Goal: Transaction & Acquisition: Subscribe to service/newsletter

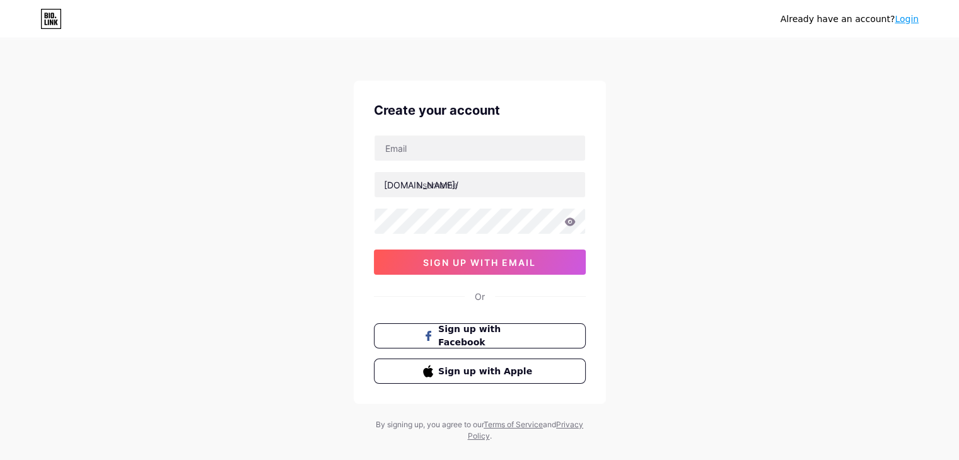
scroll to position [21, 0]
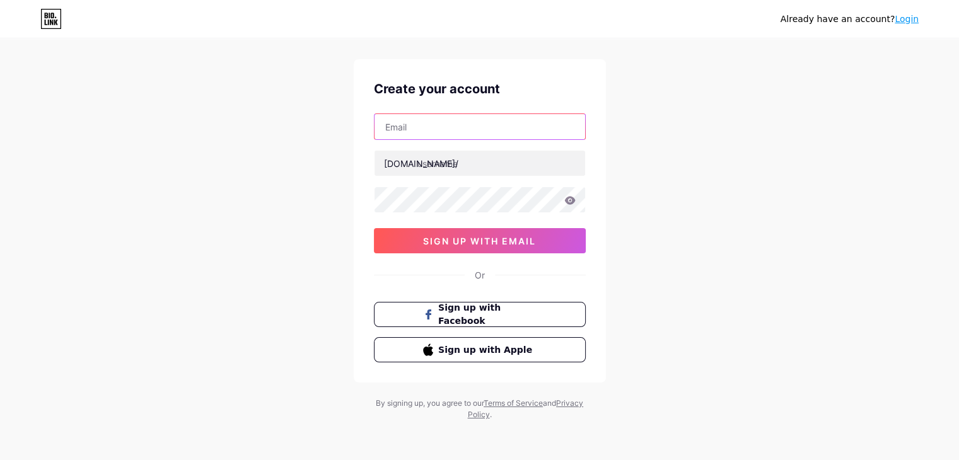
click at [472, 122] on input "text" at bounding box center [480, 126] width 211 height 25
type input "a21.photgraphic@gmail.com"
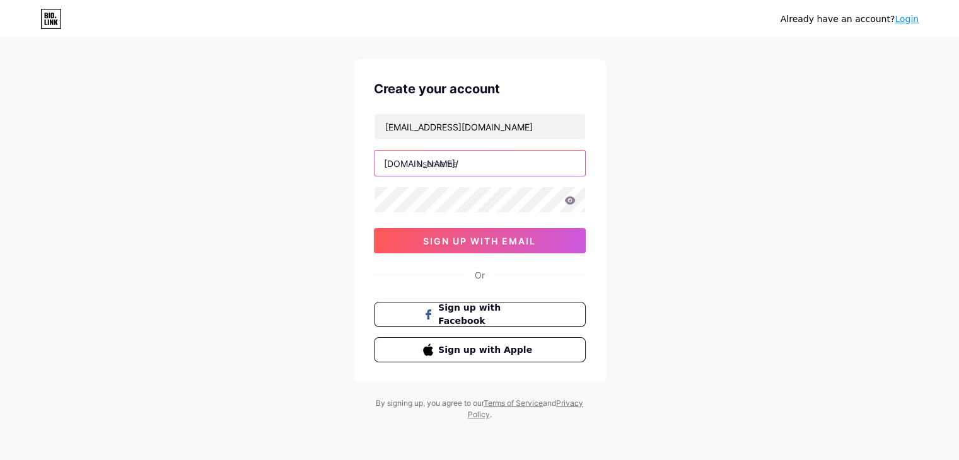
click at [479, 167] on input "text" at bounding box center [480, 163] width 211 height 25
click at [434, 162] on input "azimtn" at bounding box center [480, 163] width 211 height 25
type input "azimtn"
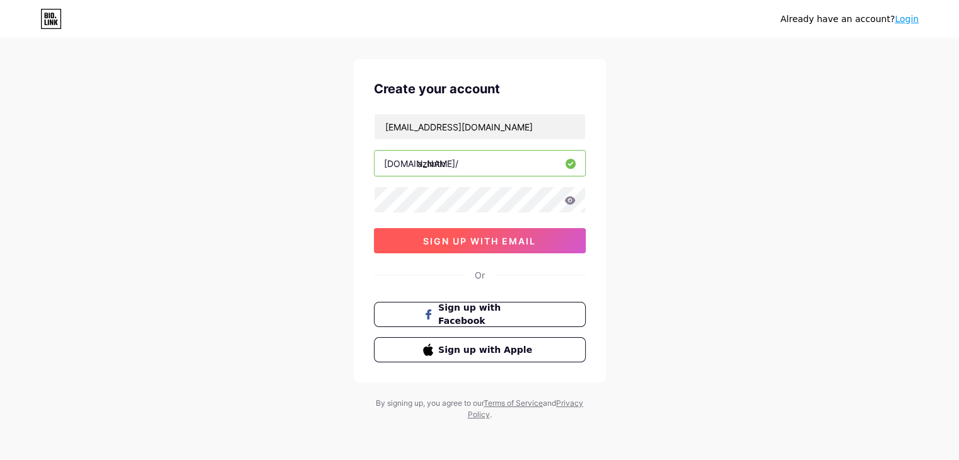
click at [537, 236] on button "sign up with email" at bounding box center [480, 240] width 212 height 25
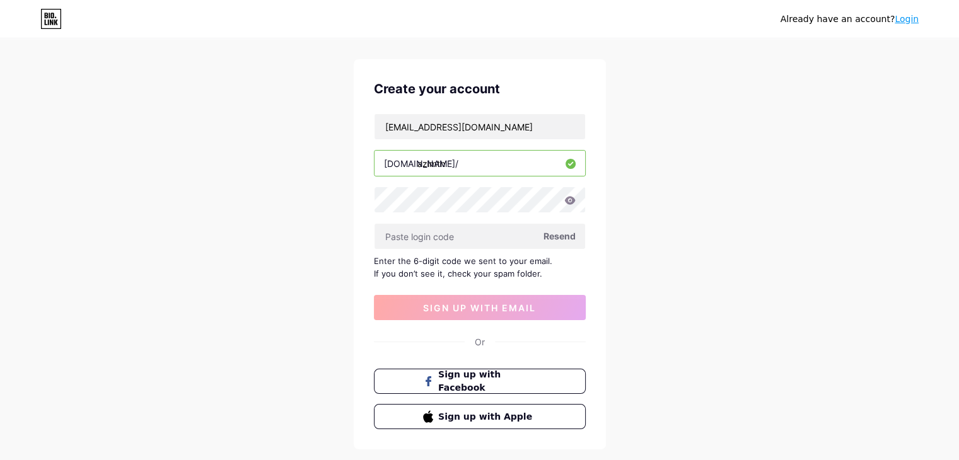
click at [561, 237] on span "Resend" at bounding box center [560, 236] width 32 height 13
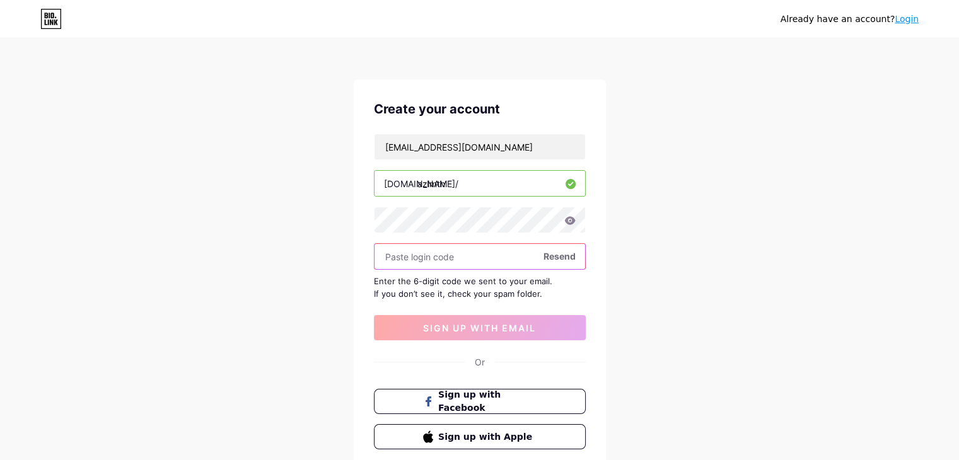
scroll to position [0, 0]
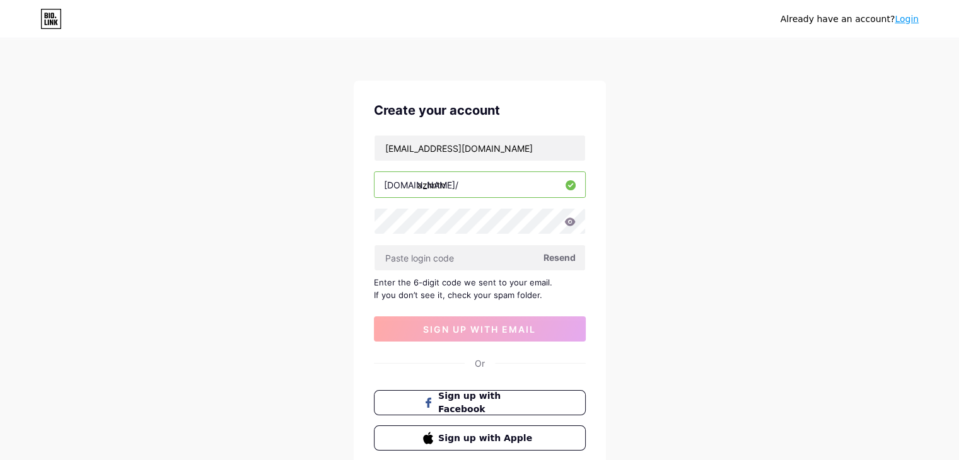
click at [785, 251] on div "Already have an account? Login Create your account a21.photgraphic@gmail.com bi…" at bounding box center [479, 274] width 959 height 549
click at [736, 187] on div "Already have an account? Login Create your account a21.photgraphic@gmail.com bi…" at bounding box center [479, 274] width 959 height 549
click at [570, 221] on icon at bounding box center [570, 222] width 11 height 8
click at [436, 262] on input "text" at bounding box center [480, 257] width 211 height 25
click at [668, 320] on div "Already have an account? Login Create your account a21.photgraphic@gmail.com bi…" at bounding box center [479, 274] width 959 height 549
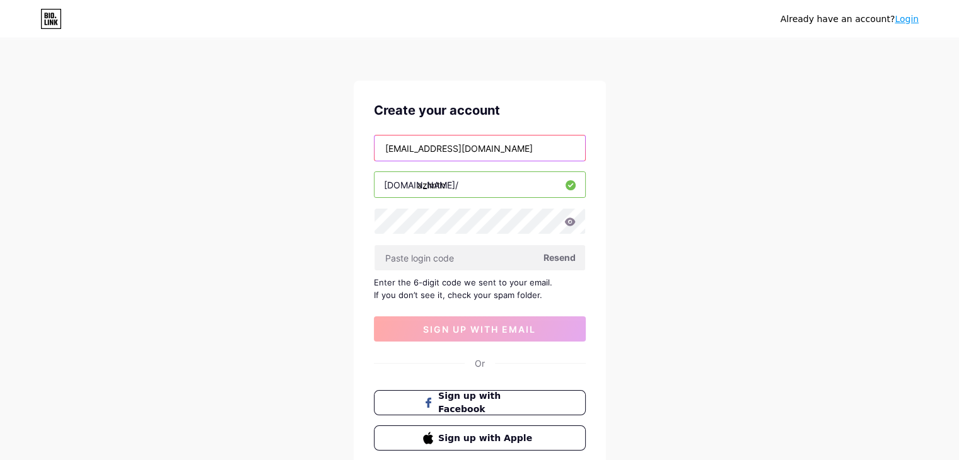
click at [421, 146] on input "a21.photgraphic@gmail.com" at bounding box center [480, 148] width 211 height 25
type input "[EMAIL_ADDRESS][DOMAIN_NAME]"
click at [512, 189] on input "azimtn" at bounding box center [480, 184] width 211 height 25
click at [573, 224] on icon at bounding box center [570, 222] width 11 height 8
click at [569, 222] on icon at bounding box center [569, 222] width 11 height 9
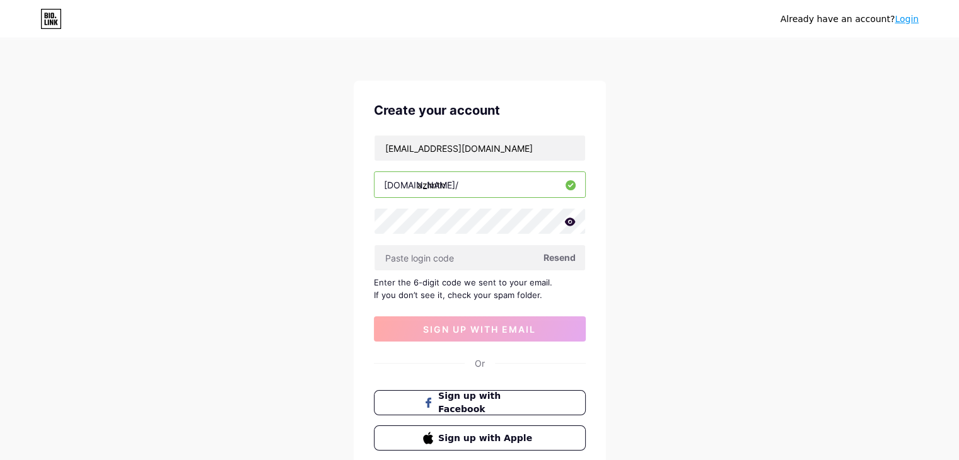
click at [482, 281] on div "Enter the 6-digit code we sent to your email. If you don’t see it, check your s…" at bounding box center [480, 288] width 212 height 25
click at [552, 257] on span "Resend" at bounding box center [560, 257] width 32 height 13
click at [471, 253] on input "text" at bounding box center [480, 257] width 211 height 25
click at [909, 21] on link "Login" at bounding box center [907, 19] width 24 height 10
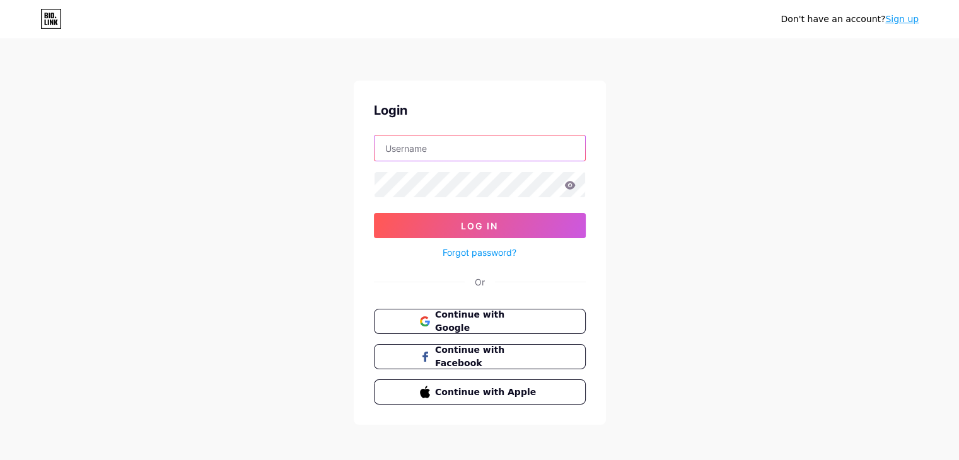
type input "[EMAIL_ADDRESS][DOMAIN_NAME]"
click at [491, 324] on span "Continue with Google" at bounding box center [487, 321] width 105 height 27
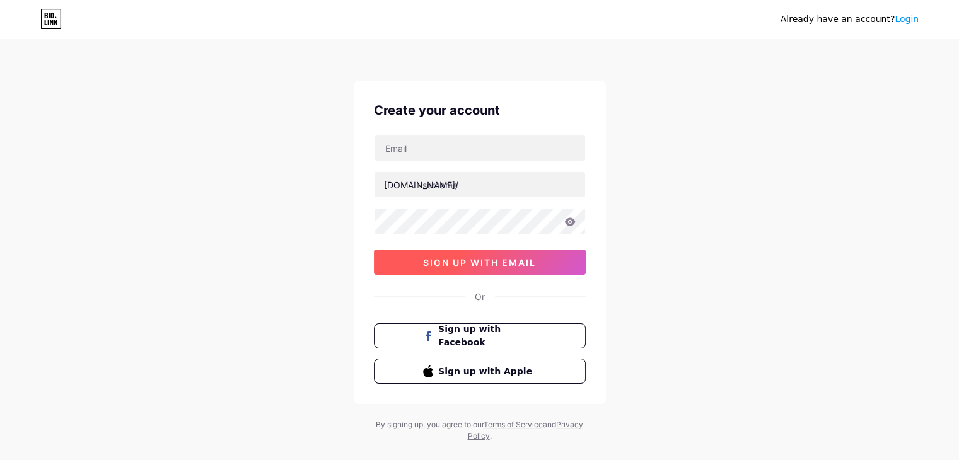
click at [499, 264] on span "sign up with email" at bounding box center [479, 262] width 113 height 11
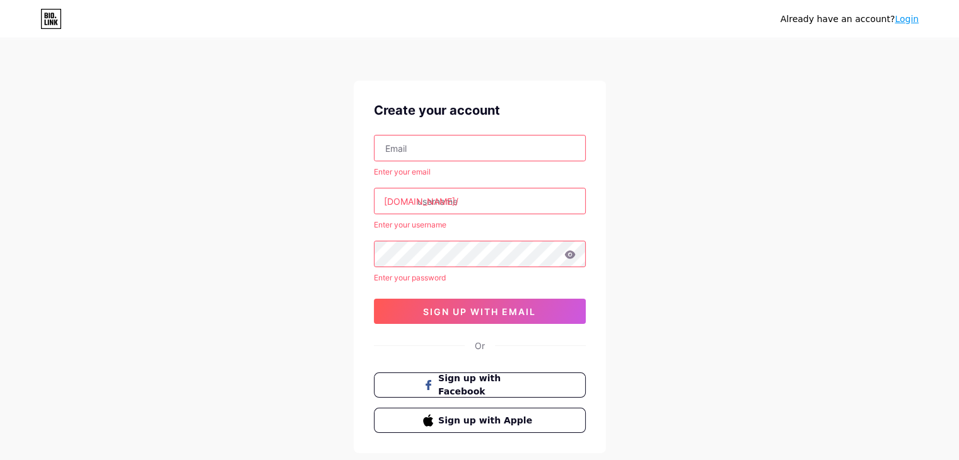
click at [454, 143] on input "text" at bounding box center [480, 148] width 211 height 25
type input "[EMAIL_ADDRESS][DOMAIN_NAME]"
click at [497, 197] on input "text" at bounding box center [480, 201] width 211 height 25
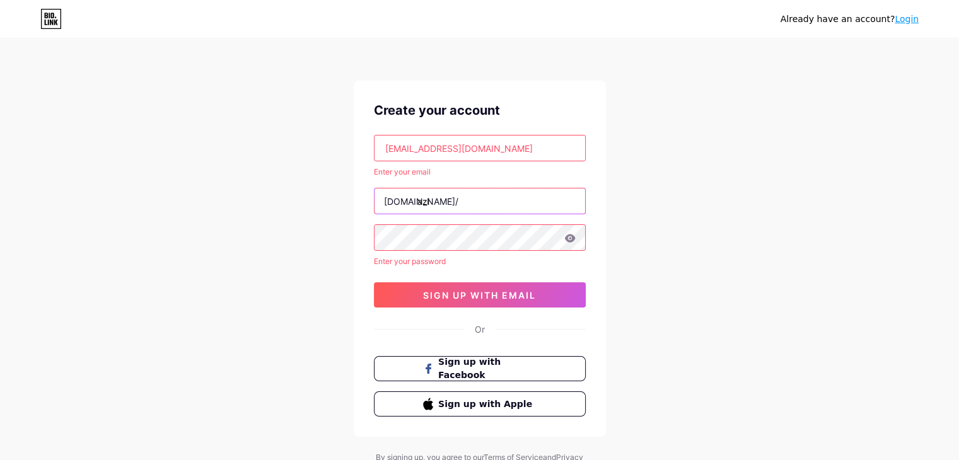
type input "azi"
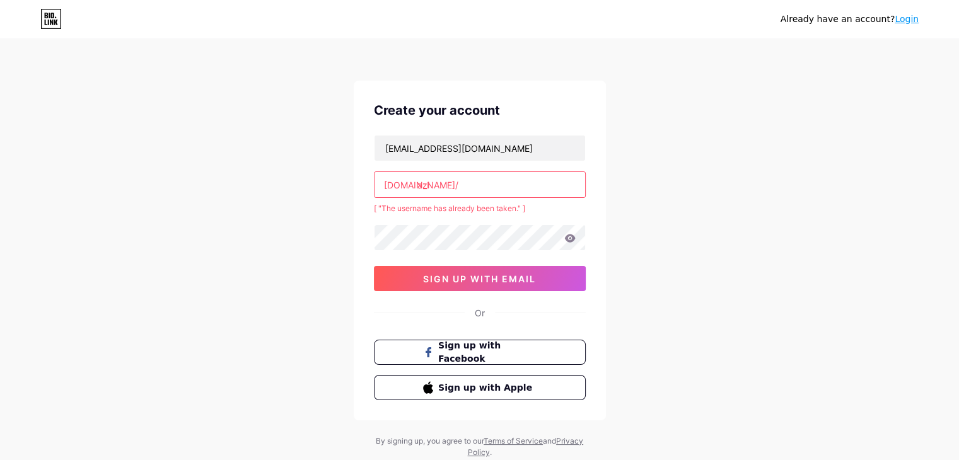
click at [538, 191] on input "azi" at bounding box center [480, 184] width 211 height 25
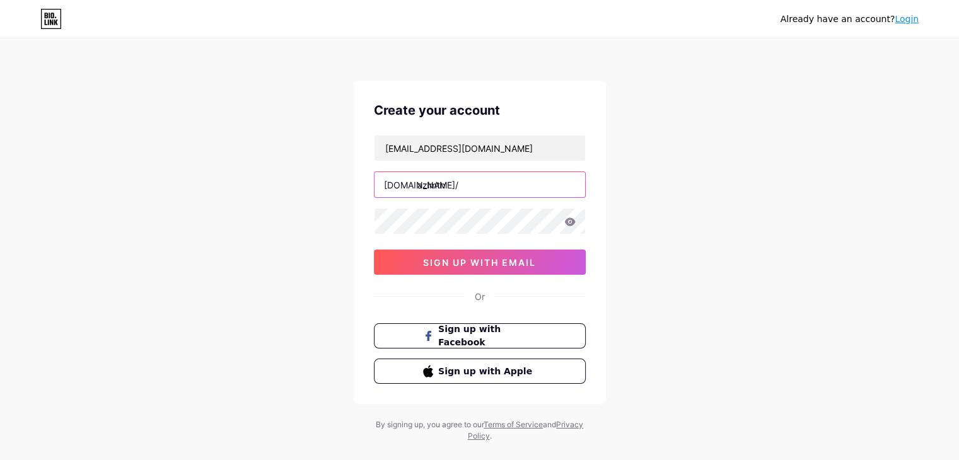
type input "azimtn"
click at [661, 223] on div "Already have an account? Login Create your account a21.photographic@gmail.com b…" at bounding box center [479, 241] width 959 height 483
click at [614, 228] on div "Already have an account? Login Create your account a21.photographic@gmail.com b…" at bounding box center [479, 241] width 959 height 483
click at [677, 230] on div "Already have an account? Login Create your account a21.photographic@gmail.com b…" at bounding box center [479, 241] width 959 height 483
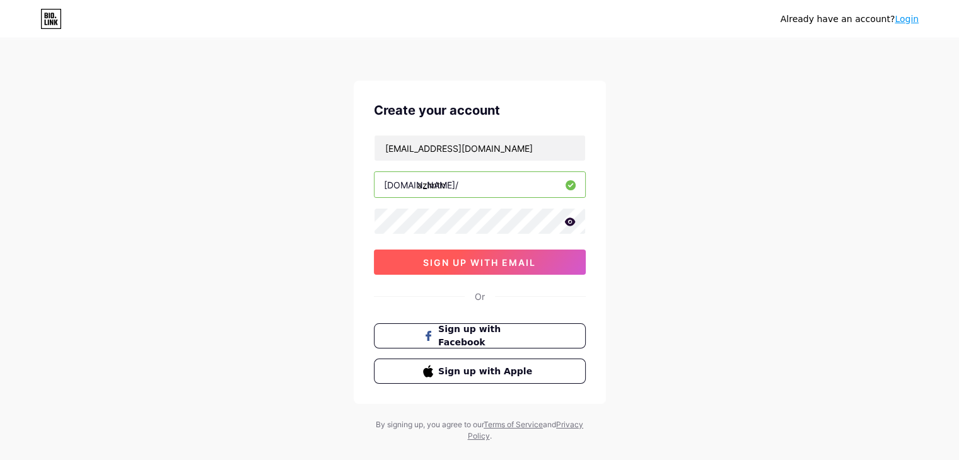
click at [476, 264] on span "sign up with email" at bounding box center [479, 262] width 113 height 11
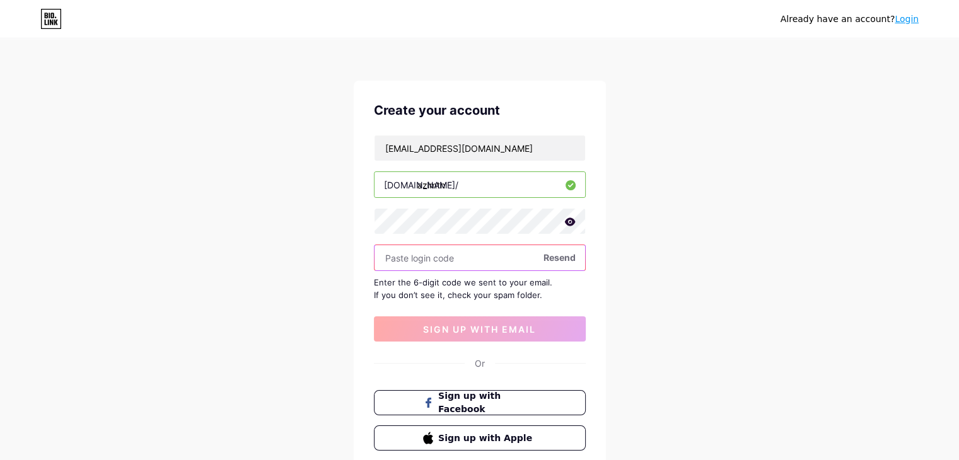
click at [425, 256] on input "text" at bounding box center [480, 257] width 211 height 25
click at [683, 344] on div "Already have an account? Login Create your account a21.photographic@gmail.com b…" at bounding box center [479, 274] width 959 height 549
click at [570, 223] on icon at bounding box center [570, 222] width 11 height 8
click at [570, 223] on icon at bounding box center [569, 222] width 13 height 13
click at [453, 262] on input "text" at bounding box center [480, 257] width 211 height 25
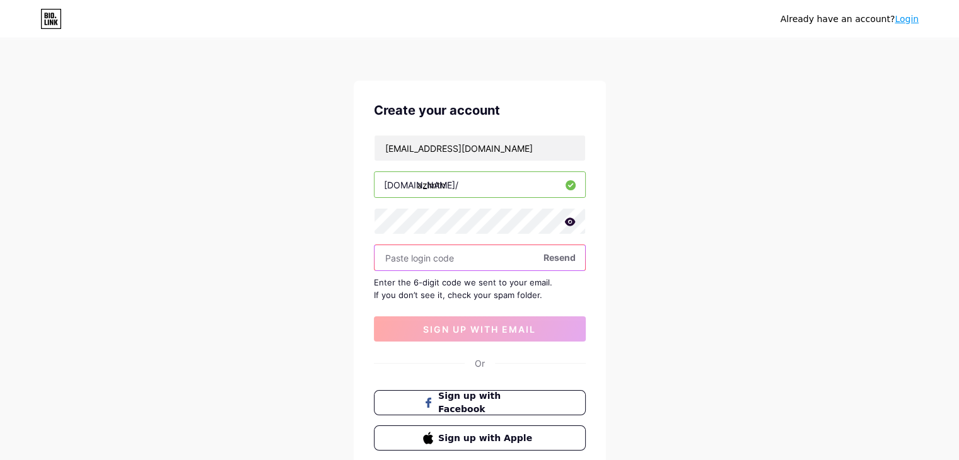
paste input "333849"
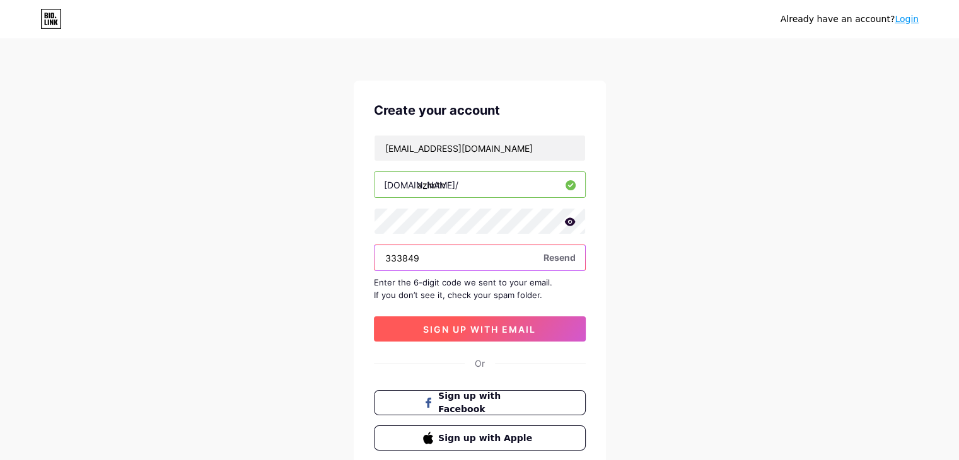
type input "333849"
click at [484, 331] on span "sign up with email" at bounding box center [479, 329] width 113 height 11
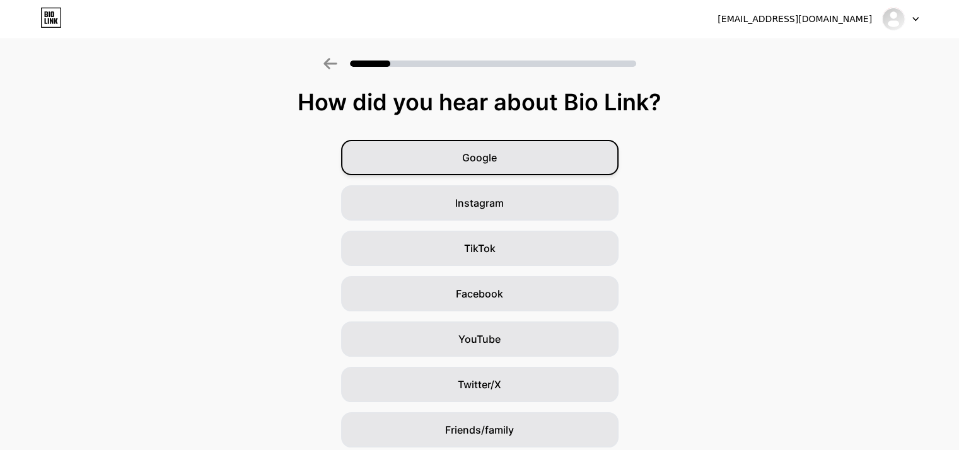
click at [490, 160] on span "Google" at bounding box center [479, 157] width 35 height 15
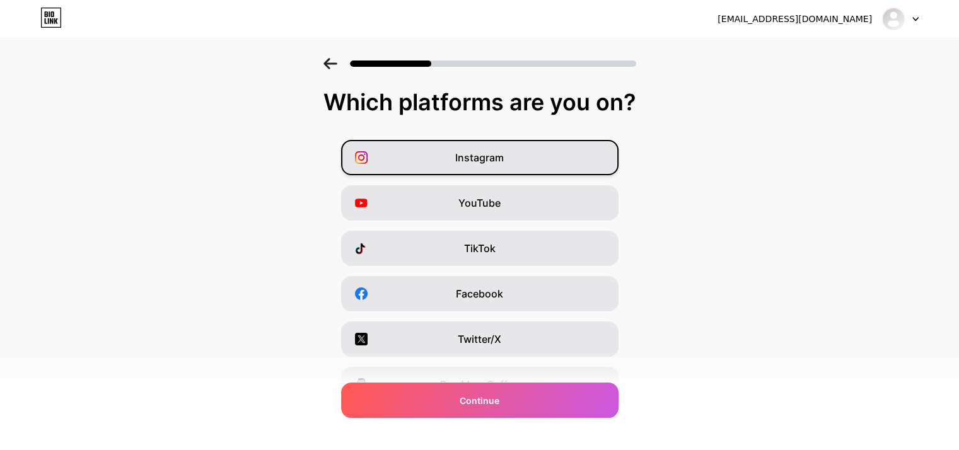
click at [487, 155] on span "Instagram" at bounding box center [479, 157] width 49 height 15
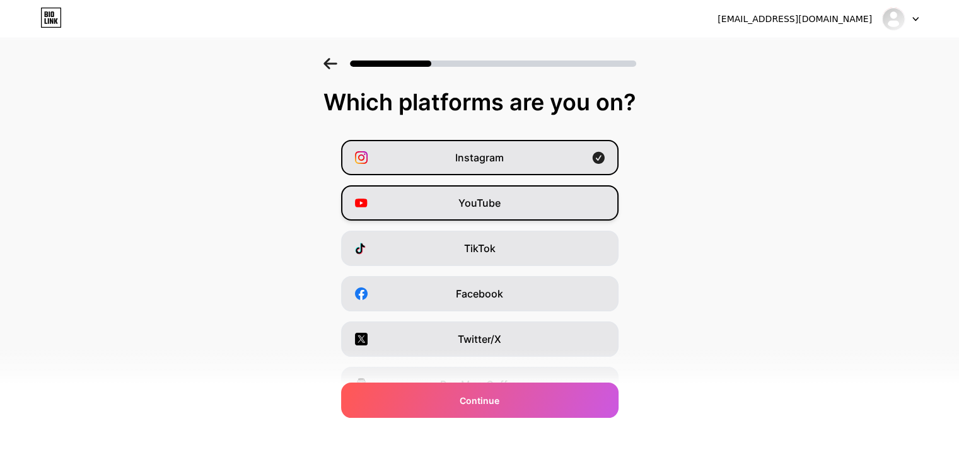
click at [479, 206] on span "YouTube" at bounding box center [480, 203] width 42 height 15
click at [500, 206] on span "YouTube" at bounding box center [480, 203] width 42 height 15
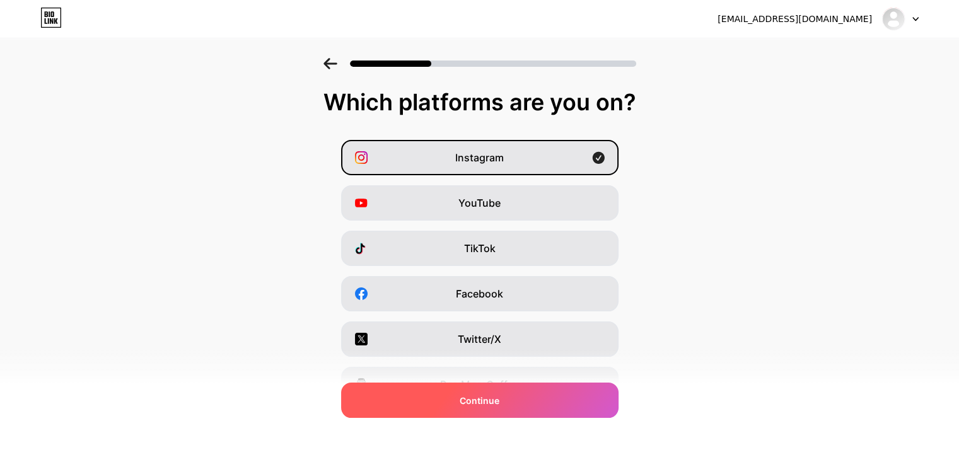
click at [487, 404] on span "Continue" at bounding box center [480, 400] width 40 height 13
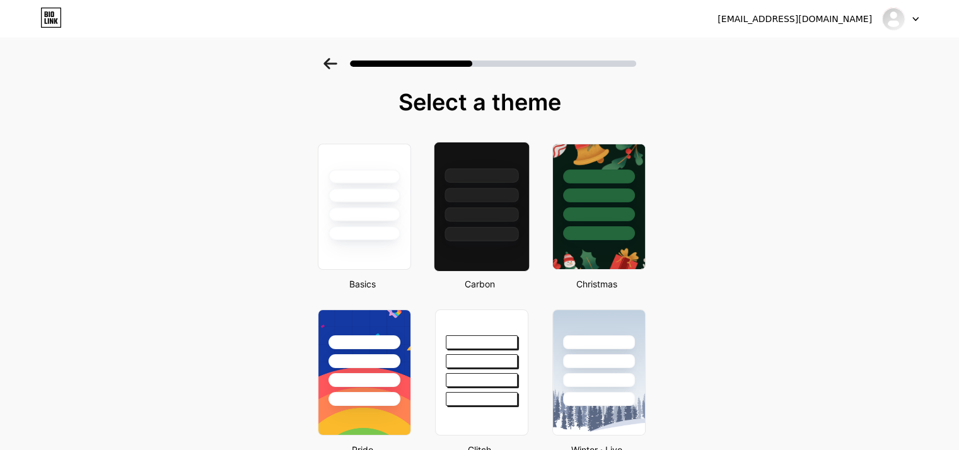
click at [480, 219] on div at bounding box center [482, 215] width 74 height 15
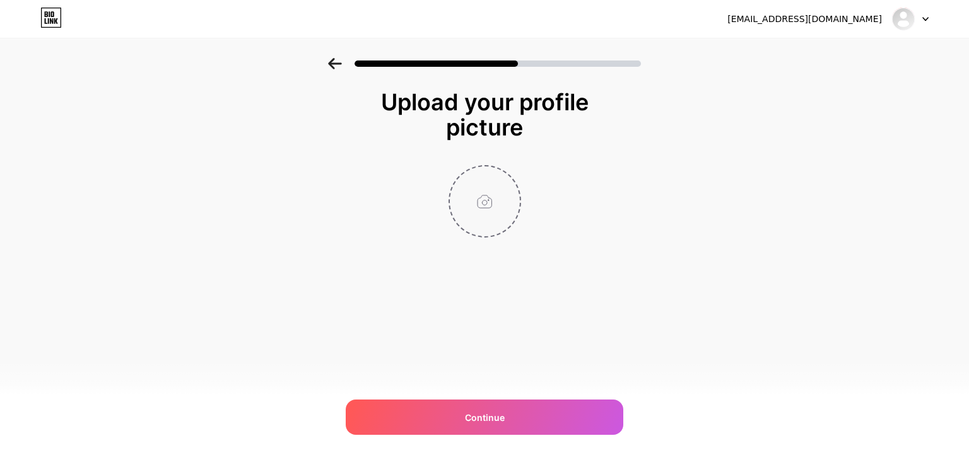
click at [485, 204] on input "file" at bounding box center [485, 202] width 70 height 70
type input "C:\fakepath\WhatsApp Image 2025-02-17 at 19.46.28_05bfef739.png"
click at [481, 202] on img at bounding box center [485, 201] width 73 height 73
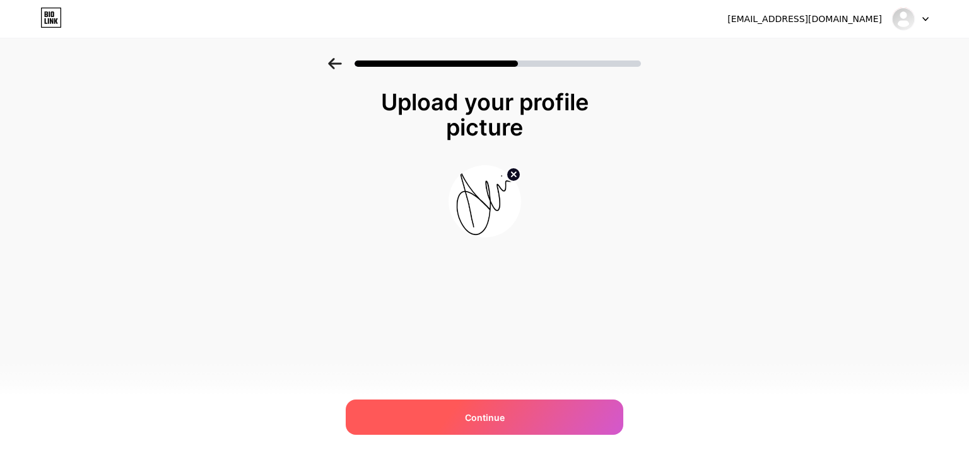
click at [513, 418] on div "Continue" at bounding box center [485, 417] width 278 height 35
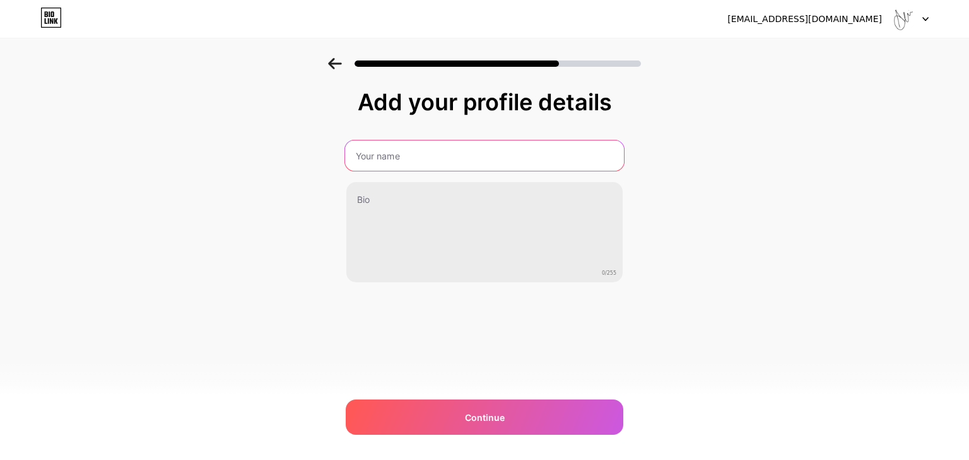
click at [468, 154] on input "text" at bounding box center [484, 156] width 279 height 30
click at [371, 157] on input "AziMtn" at bounding box center [484, 156] width 279 height 30
click at [446, 156] on input "Azi Mtn" at bounding box center [484, 156] width 279 height 30
type input "Azi Mtn"
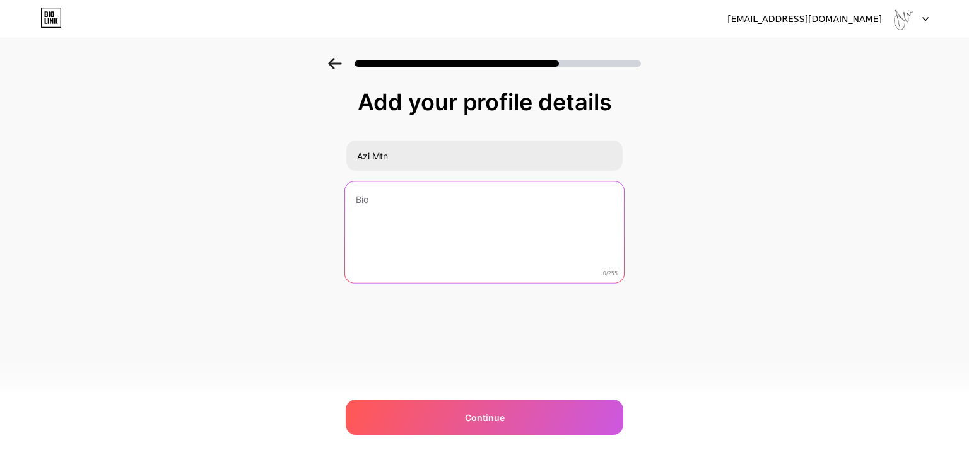
click at [459, 221] on textarea at bounding box center [484, 233] width 279 height 103
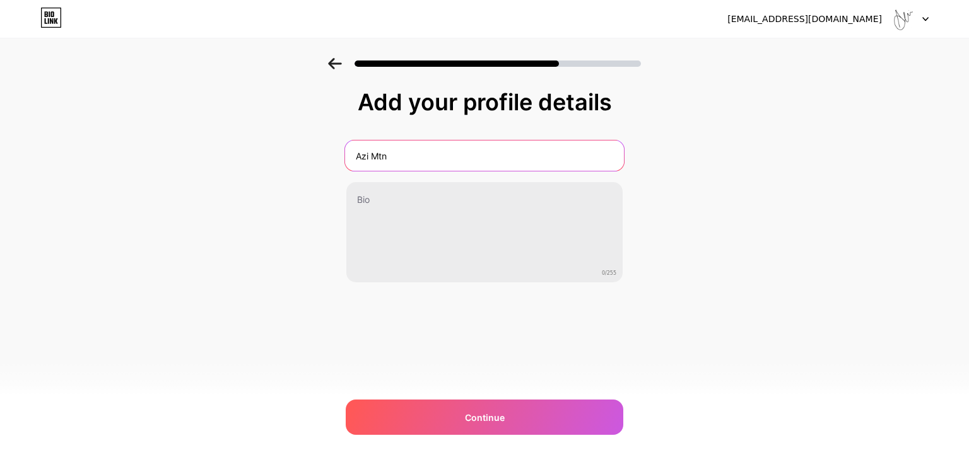
drag, startPoint x: 413, startPoint y: 156, endPoint x: 303, endPoint y: 156, distance: 109.8
click at [303, 156] on div "Add your profile details Azi Mtn 0/255 Continue Error" at bounding box center [484, 202] width 969 height 288
type input "z"
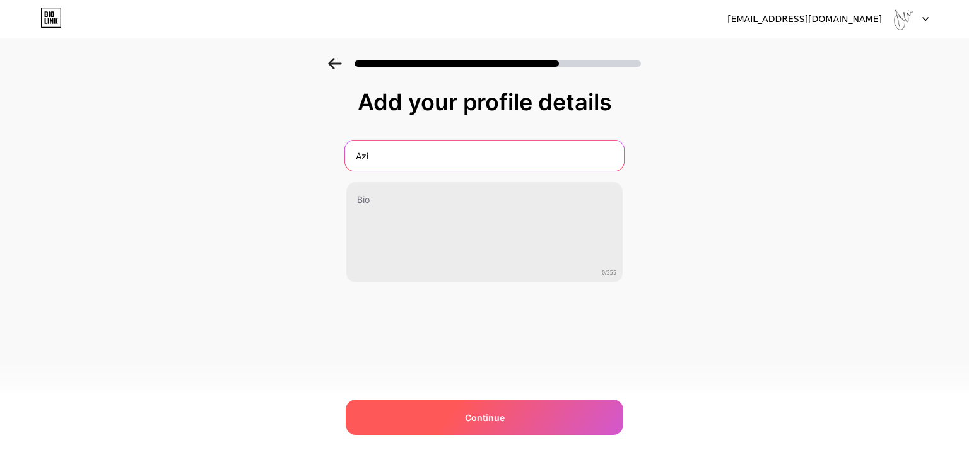
type input "Azi"
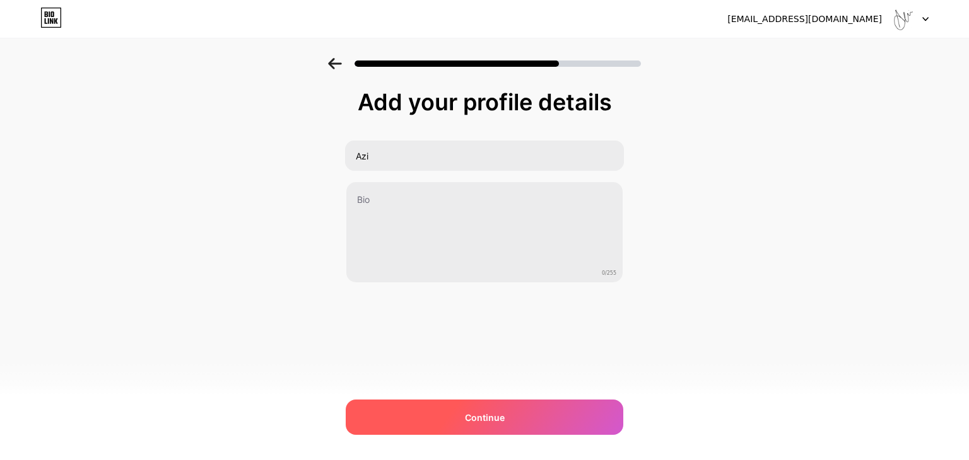
click at [495, 418] on span "Continue" at bounding box center [485, 417] width 40 height 13
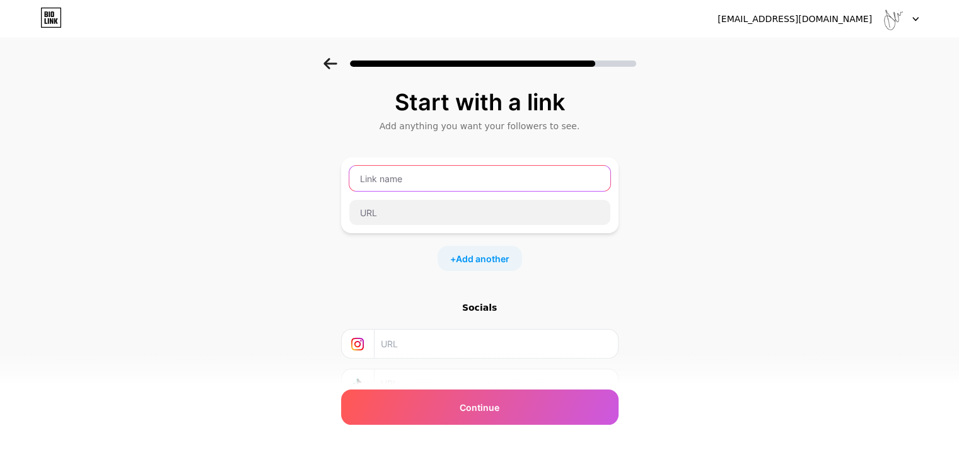
click at [427, 182] on input "text" at bounding box center [479, 178] width 261 height 25
type input "Instagram"
drag, startPoint x: 428, startPoint y: 180, endPoint x: 317, endPoint y: 165, distance: 111.4
click at [317, 165] on div "Start with a link Add anything you want your followers to see. Instagram + Add …" at bounding box center [479, 279] width 959 height 443
click at [419, 344] on input "text" at bounding box center [495, 344] width 229 height 28
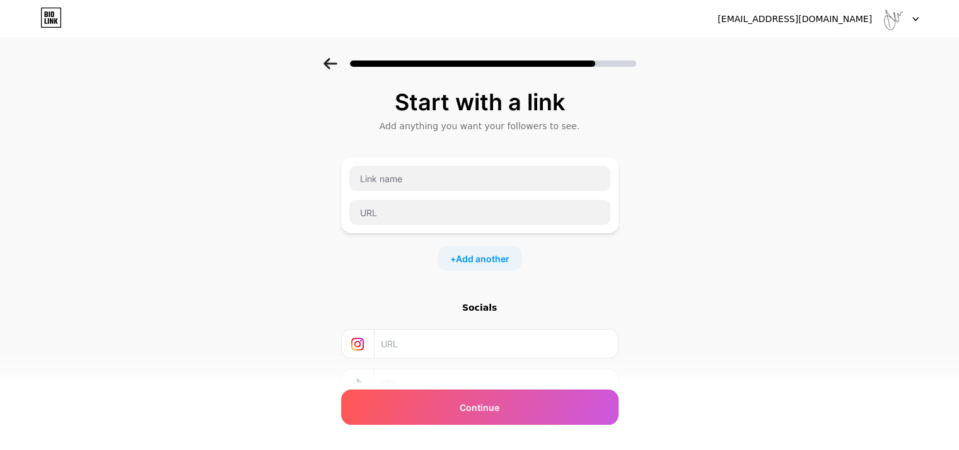
click at [429, 350] on input "text" at bounding box center [495, 344] width 229 height 28
paste input "https://www.instagram.com/a21.photographic?igsh=MTh0amQ3aG82cHNhMg=="
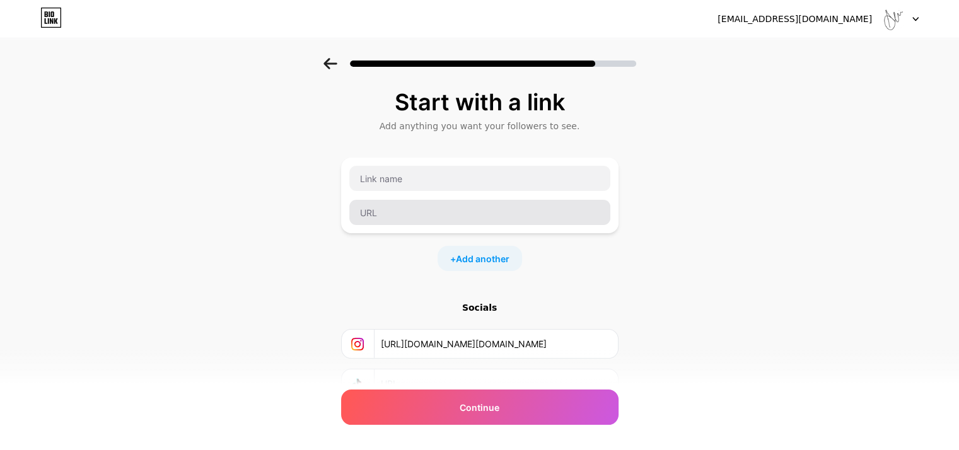
scroll to position [0, 108]
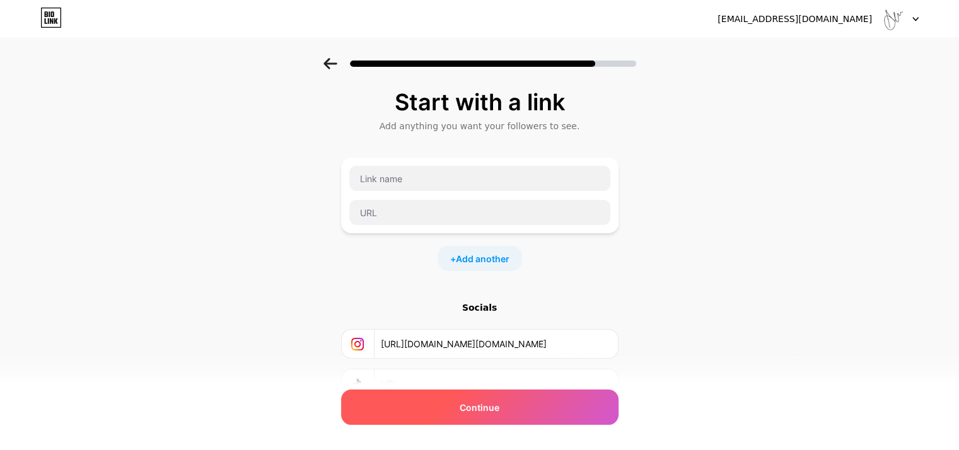
type input "https://www.instagram.com/a21.photographic?igsh=MTh0amQ3aG82cHNhMg=="
click at [474, 409] on span "Continue" at bounding box center [480, 407] width 40 height 13
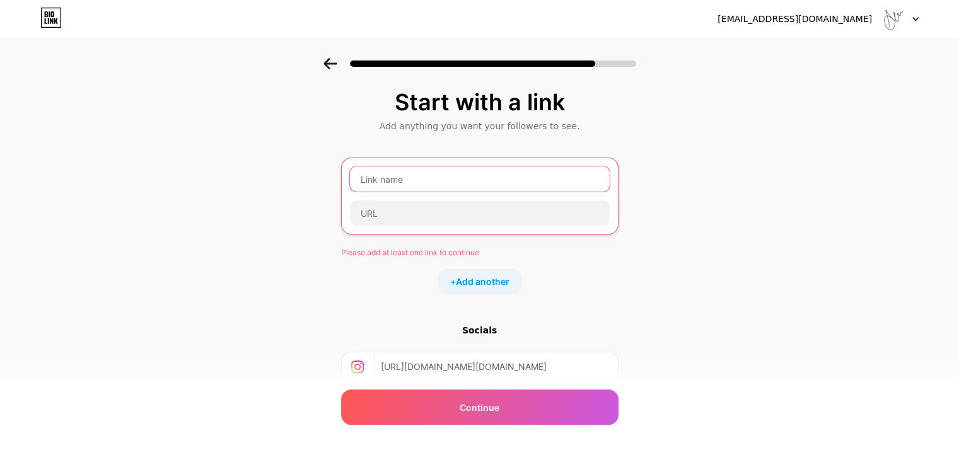
click at [438, 180] on input "text" at bounding box center [480, 179] width 260 height 25
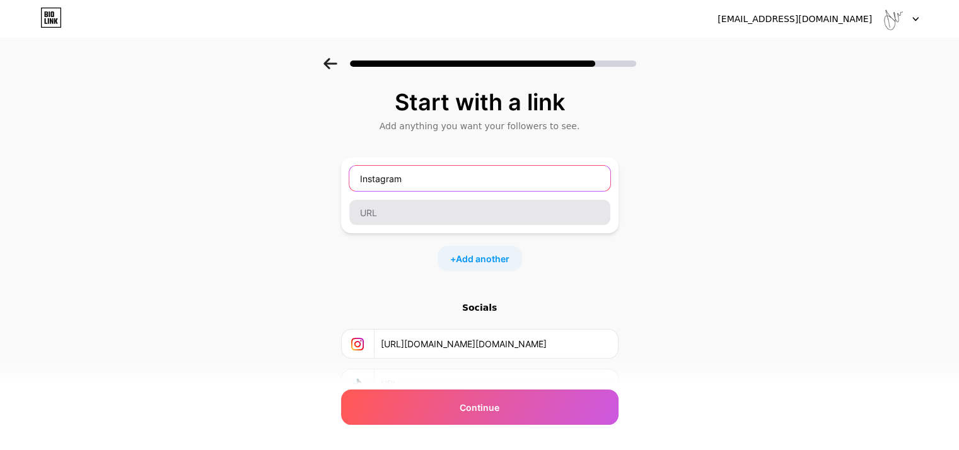
type input "Instagram"
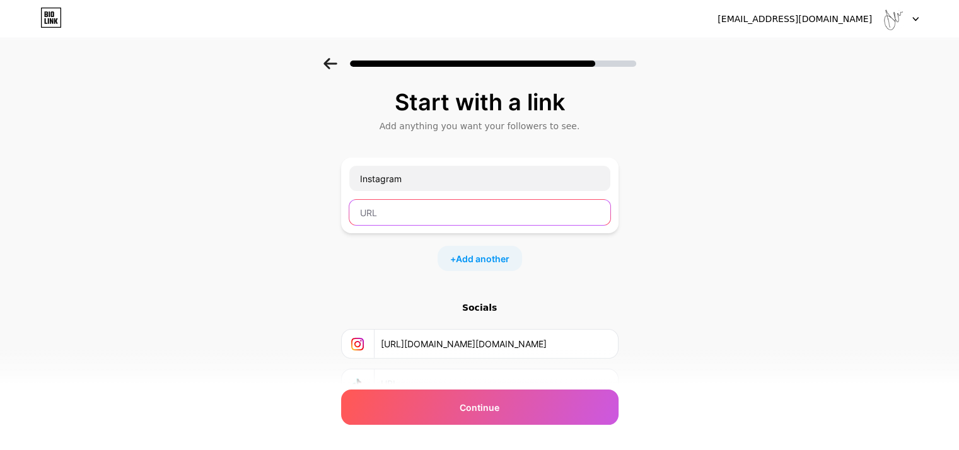
paste input "https://www.instagram.com/a21.photographic?igsh=MTh0amQ3aG82cHNhMg=="
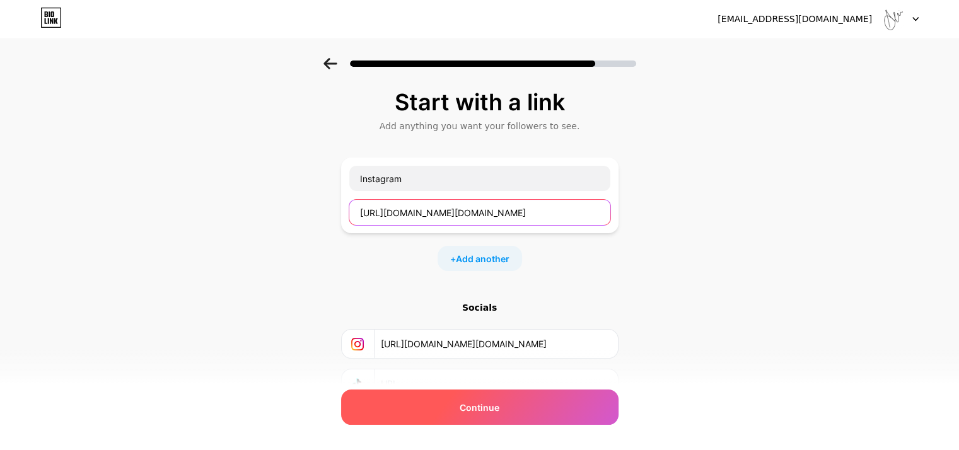
type input "https://www.instagram.com/a21.photographic?igsh=MTh0amQ3aG82cHNhMg=="
click at [484, 408] on span "Continue" at bounding box center [480, 407] width 40 height 13
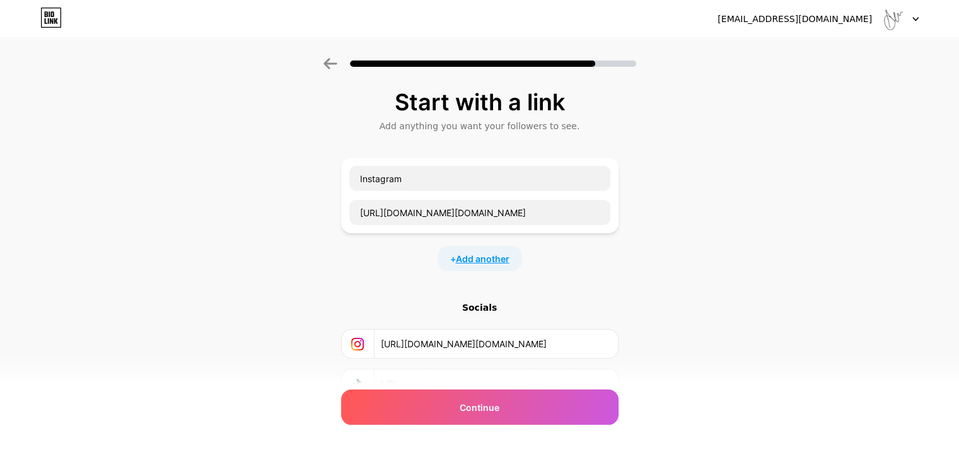
click at [492, 259] on span "Add another" at bounding box center [483, 258] width 54 height 13
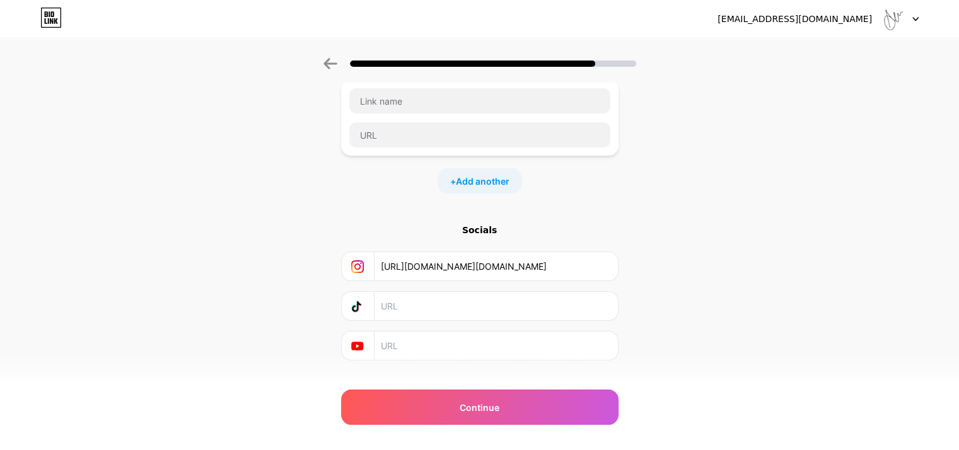
scroll to position [187, 0]
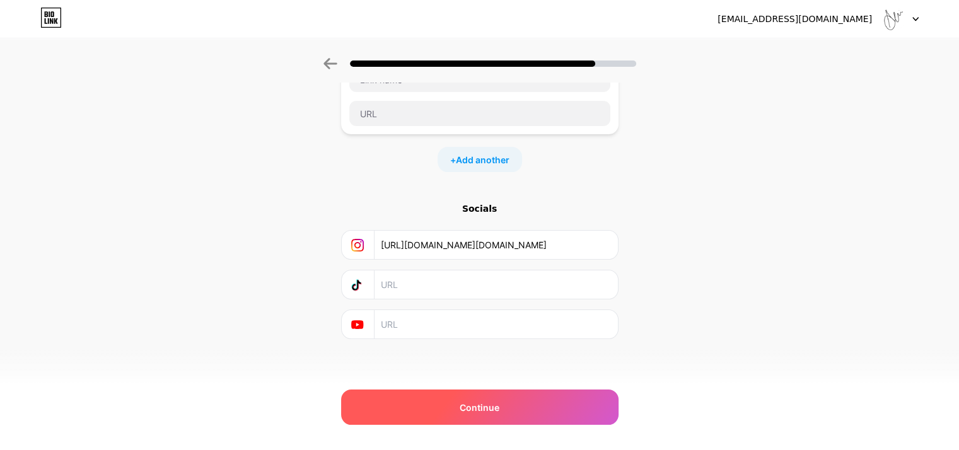
click at [486, 404] on span "Continue" at bounding box center [480, 407] width 40 height 13
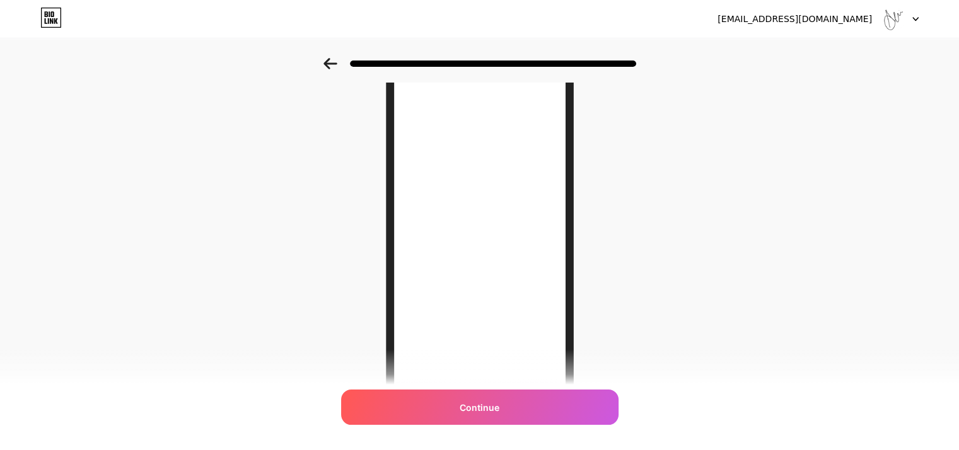
scroll to position [0, 0]
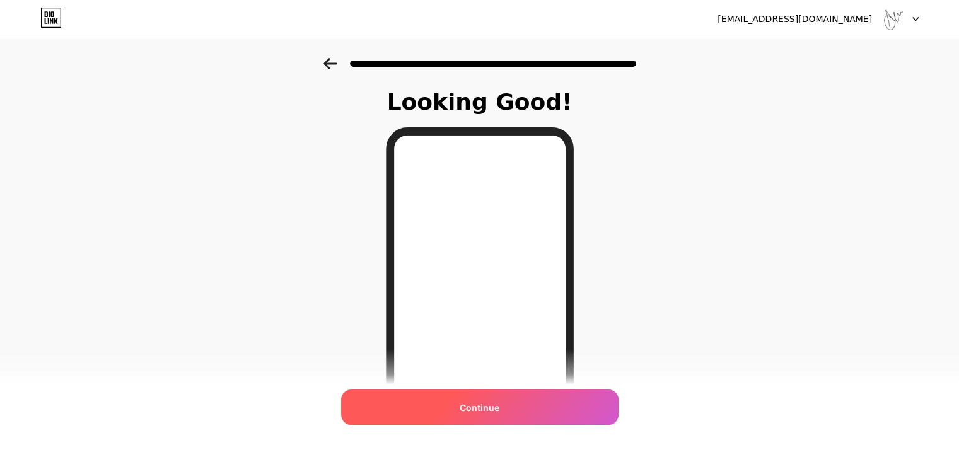
click at [495, 404] on span "Continue" at bounding box center [480, 407] width 40 height 13
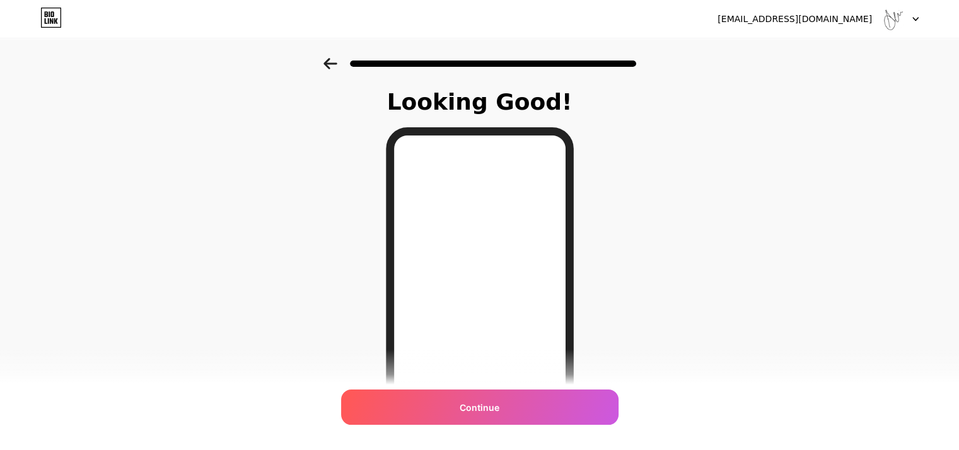
click at [332, 64] on icon at bounding box center [330, 63] width 13 height 11
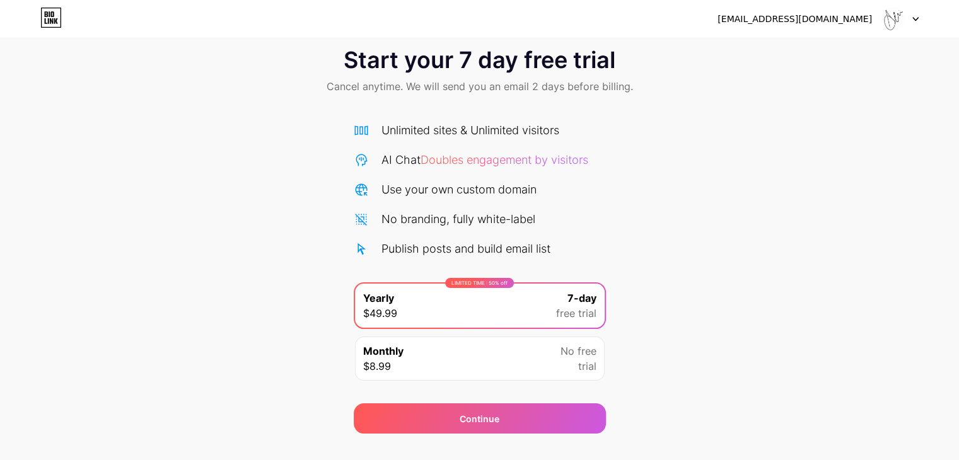
scroll to position [47, 0]
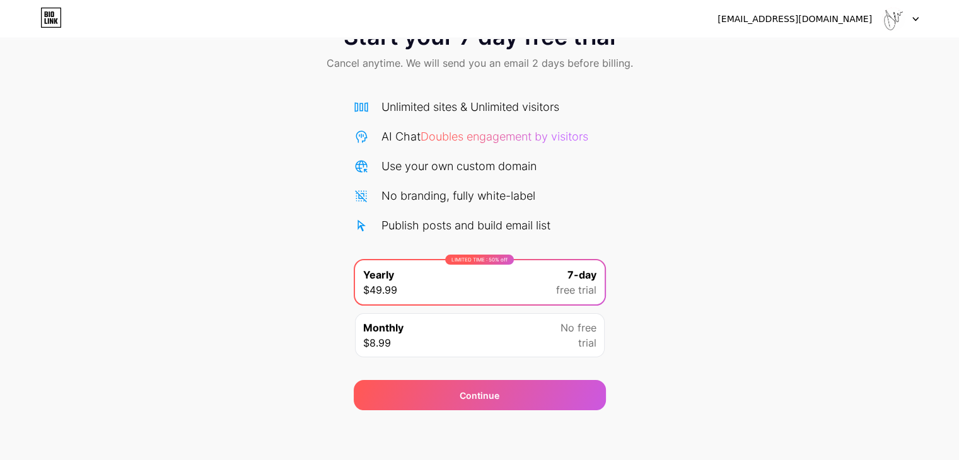
click at [833, 231] on div "Start your 7 day free trial Cancel anytime. We will send you an email 2 days be…" at bounding box center [479, 210] width 959 height 399
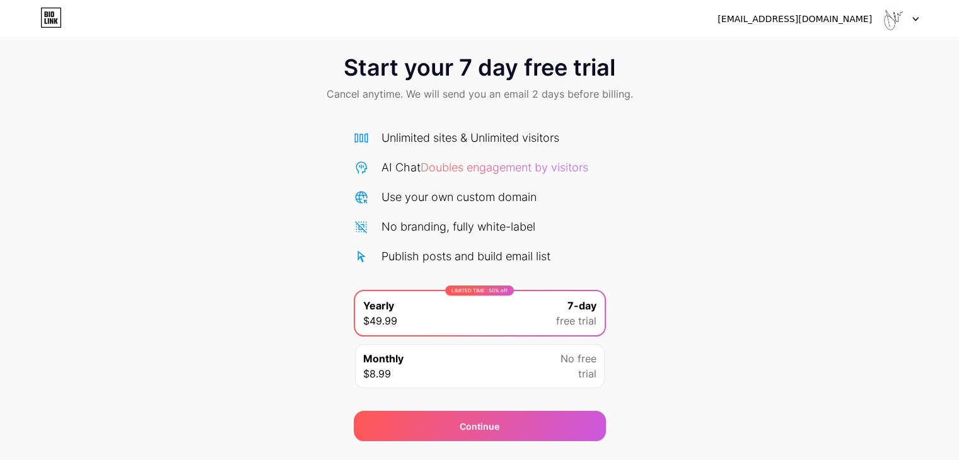
scroll to position [0, 0]
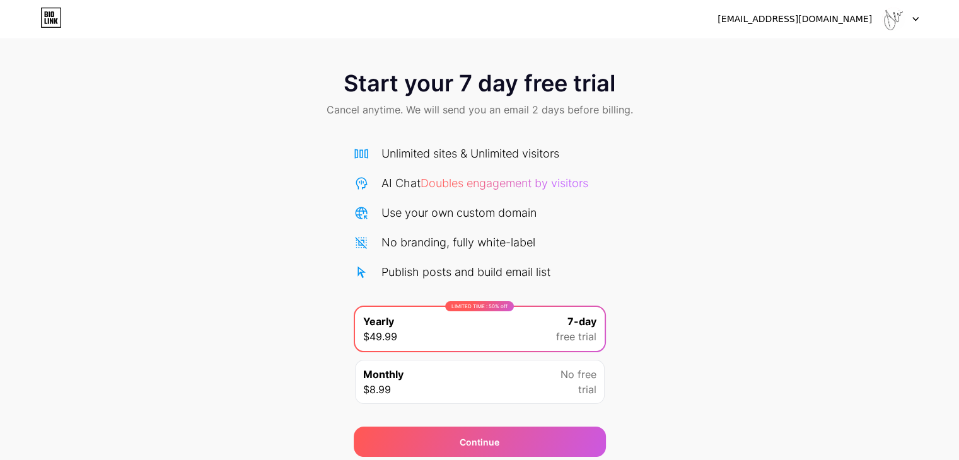
click at [917, 19] on icon at bounding box center [916, 19] width 6 height 4
click at [770, 150] on div "Start your 7 day free trial Cancel anytime. We will send you an email 2 days be…" at bounding box center [479, 257] width 959 height 399
click at [47, 18] on icon at bounding box center [50, 18] width 21 height 20
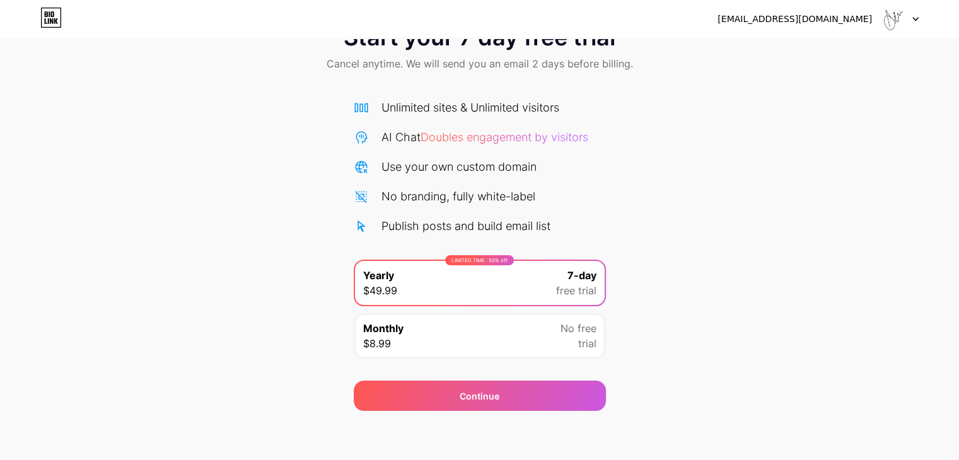
scroll to position [47, 0]
click at [469, 335] on div "Monthly $8.99 No free trial" at bounding box center [480, 336] width 250 height 44
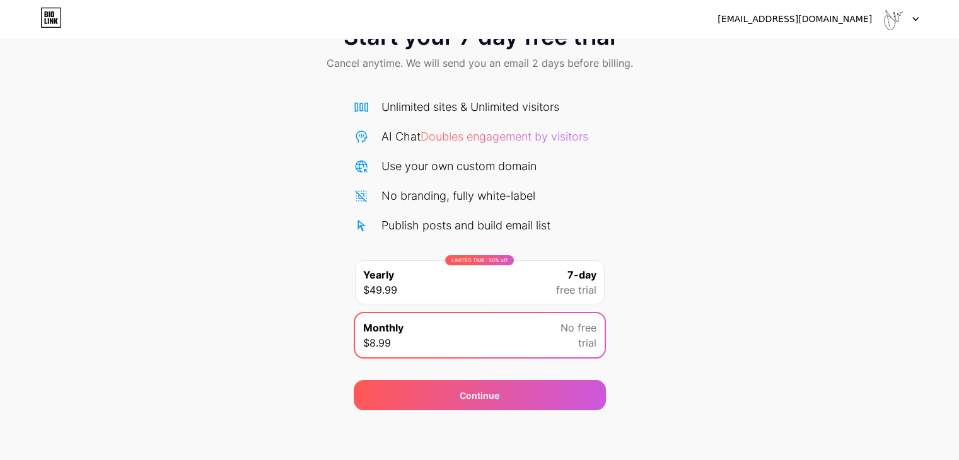
click at [459, 293] on div "LIMITED TIME : 50% off Yearly $49.99 7-day free trial" at bounding box center [480, 283] width 250 height 44
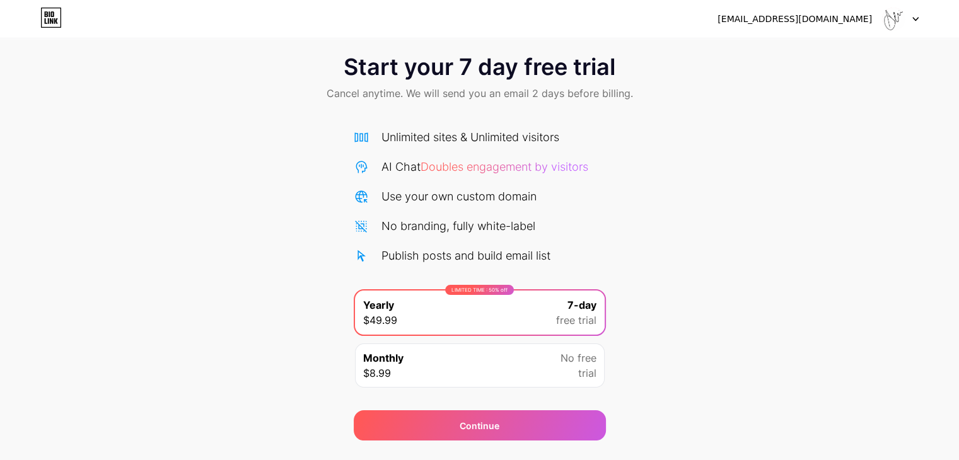
scroll to position [0, 0]
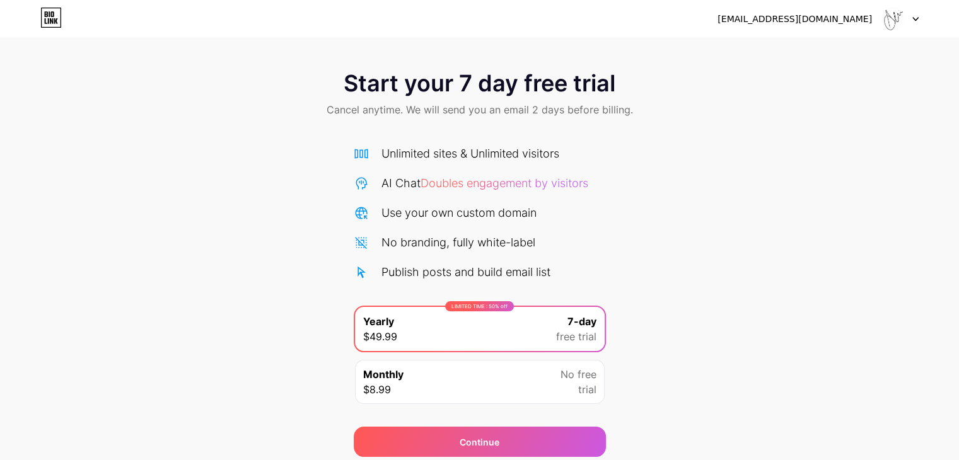
click at [469, 86] on span "Start your 7 day free trial" at bounding box center [480, 83] width 272 height 25
click at [796, 21] on div "[EMAIL_ADDRESS][DOMAIN_NAME]" at bounding box center [795, 19] width 155 height 13
click at [889, 21] on img at bounding box center [894, 19] width 24 height 24
click at [916, 20] on icon at bounding box center [915, 19] width 5 height 3
click at [52, 21] on icon at bounding box center [51, 21] width 3 height 6
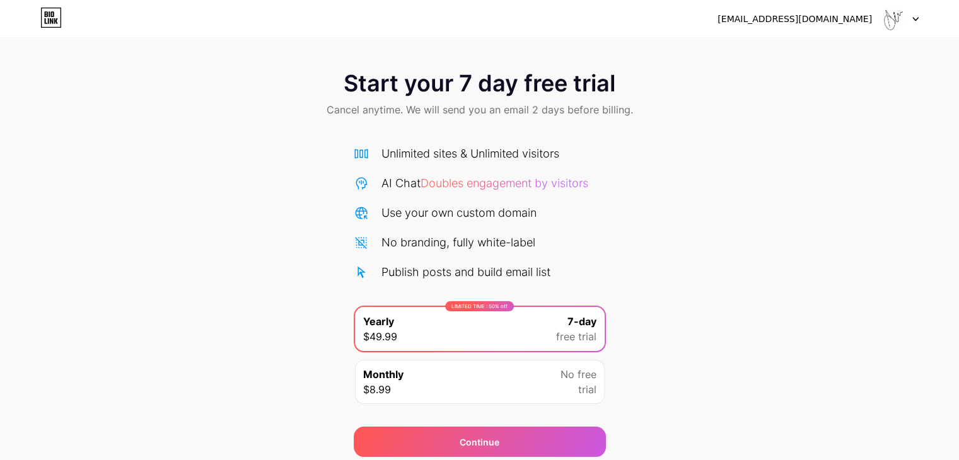
click at [918, 21] on icon at bounding box center [916, 19] width 6 height 4
click at [850, 64] on li "Logout" at bounding box center [840, 52] width 156 height 34
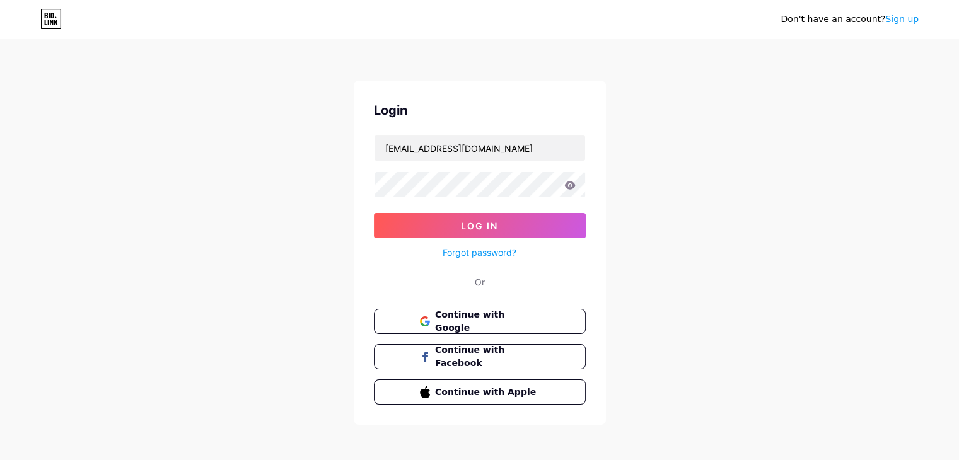
click at [817, 50] on div "Don't have an account? Sign up Login a21.photographic@gmail.com Log In Forgot p…" at bounding box center [479, 233] width 959 height 466
click at [573, 186] on icon at bounding box center [570, 185] width 11 height 8
click at [506, 226] on button "Log In" at bounding box center [480, 225] width 212 height 25
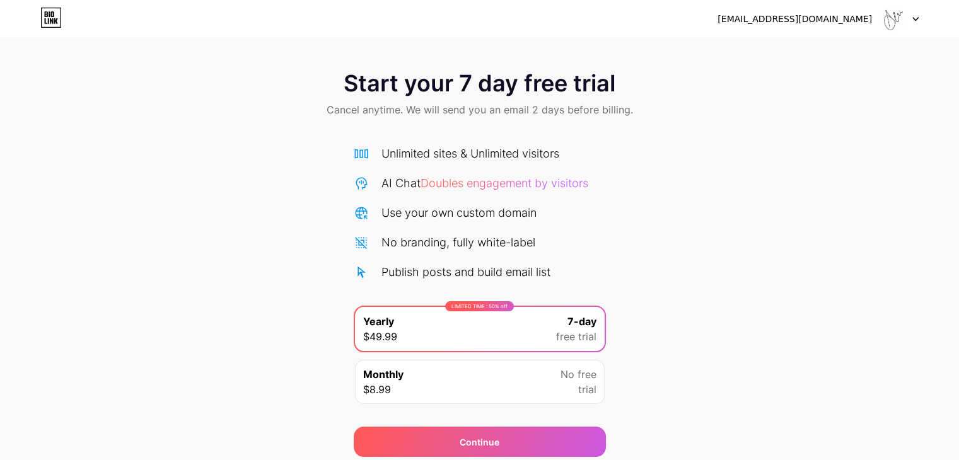
click at [914, 18] on icon at bounding box center [915, 19] width 5 height 3
click at [482, 372] on div "Monthly $8.99 No free trial" at bounding box center [480, 382] width 250 height 44
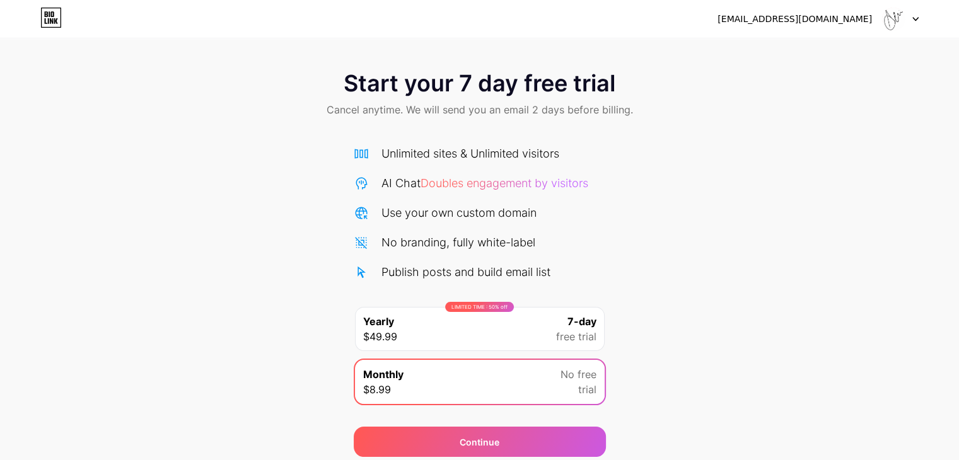
click at [476, 335] on div "LIMITED TIME : 50% off Yearly $49.99 7-day free trial" at bounding box center [480, 329] width 250 height 44
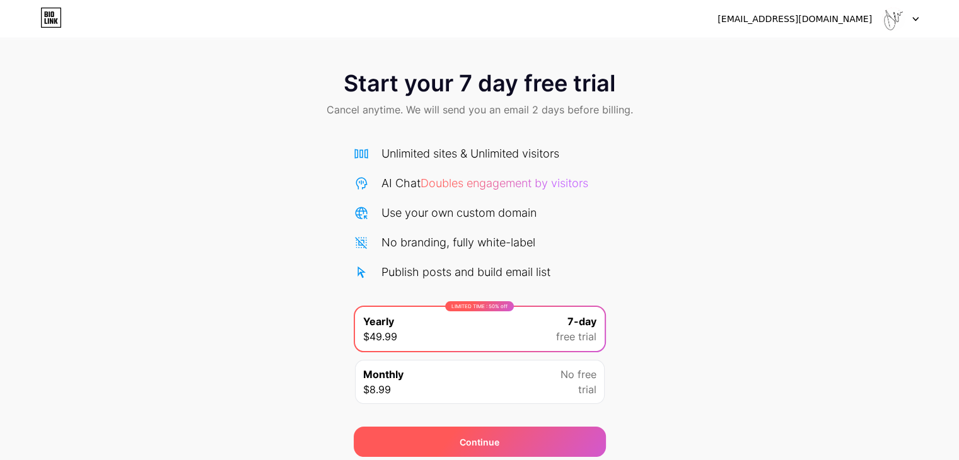
click at [519, 449] on div "Continue" at bounding box center [480, 442] width 252 height 30
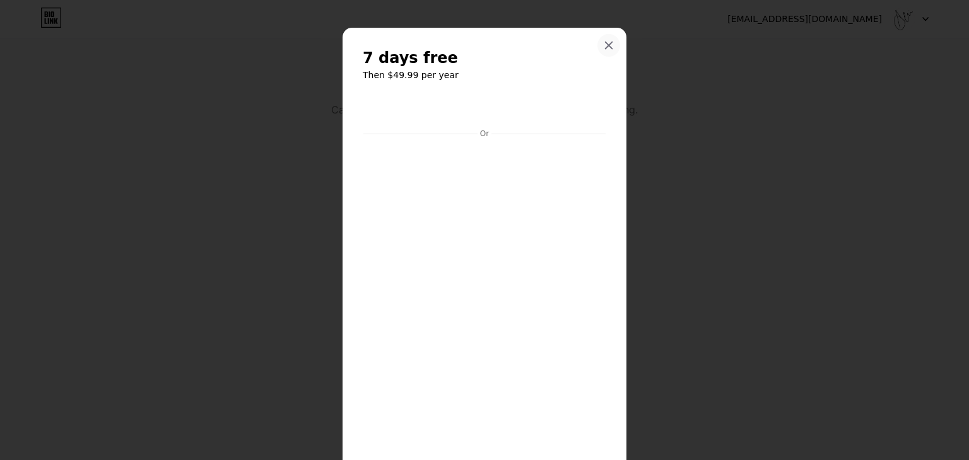
click at [606, 45] on icon at bounding box center [609, 45] width 10 height 10
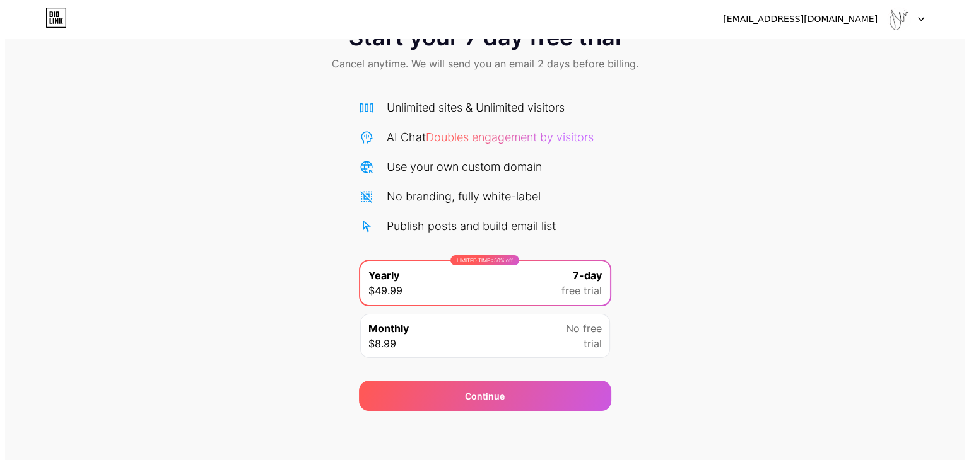
scroll to position [47, 0]
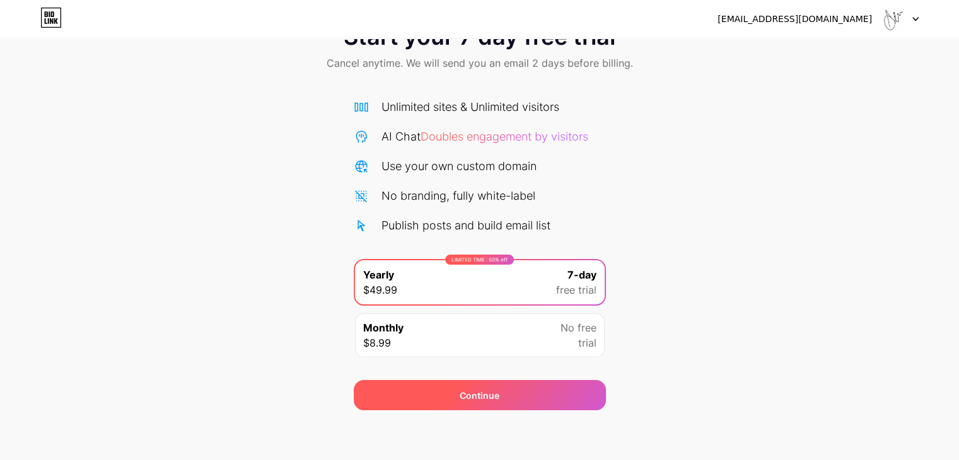
click at [532, 394] on div "Continue" at bounding box center [480, 395] width 252 height 30
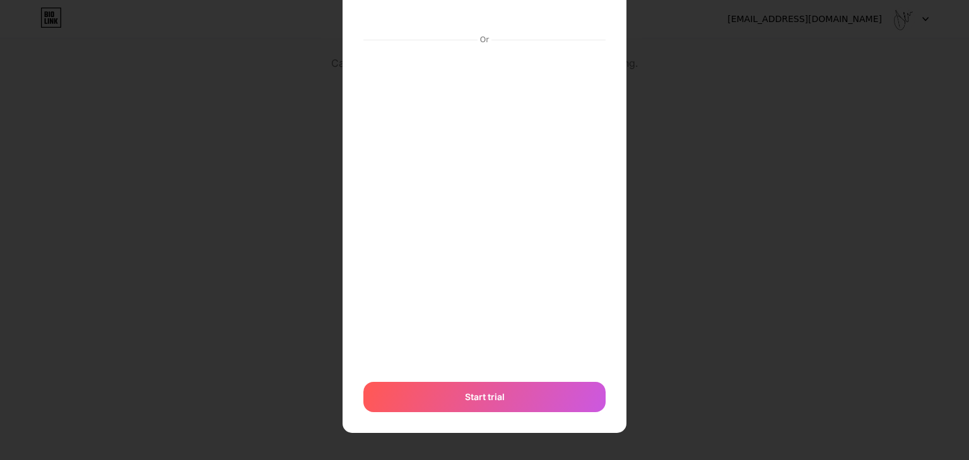
scroll to position [95, 0]
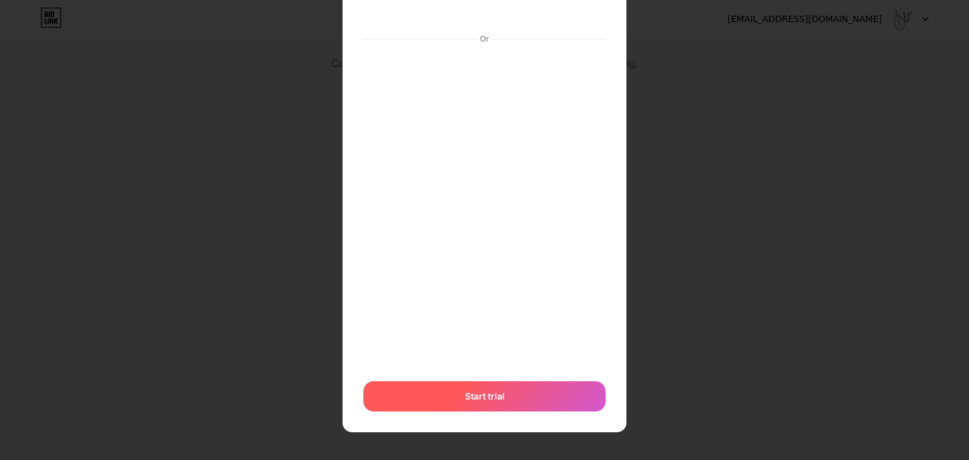
click at [487, 389] on div "Start trial" at bounding box center [484, 397] width 242 height 30
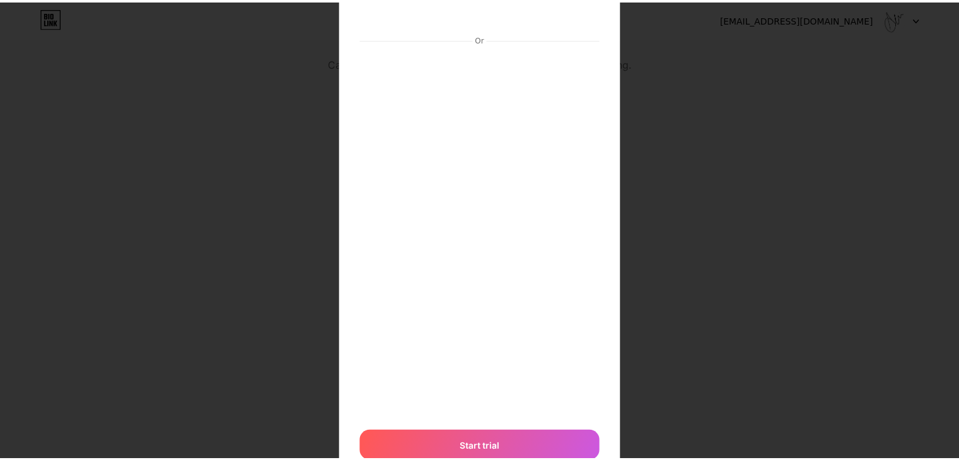
scroll to position [0, 0]
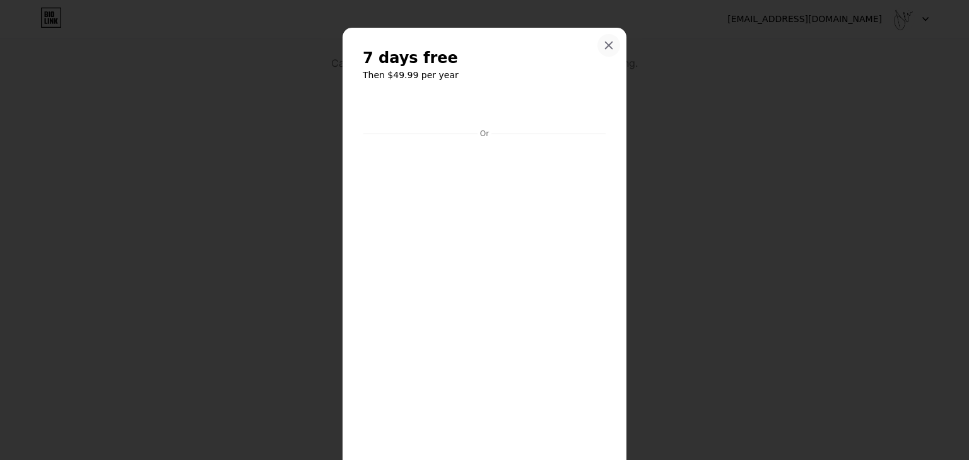
click at [606, 46] on icon at bounding box center [609, 45] width 7 height 7
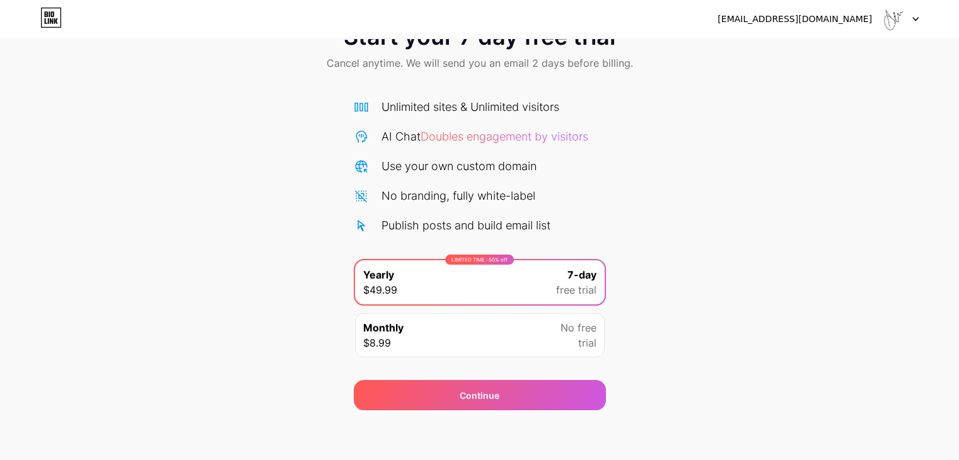
click at [916, 21] on div at bounding box center [901, 19] width 37 height 23
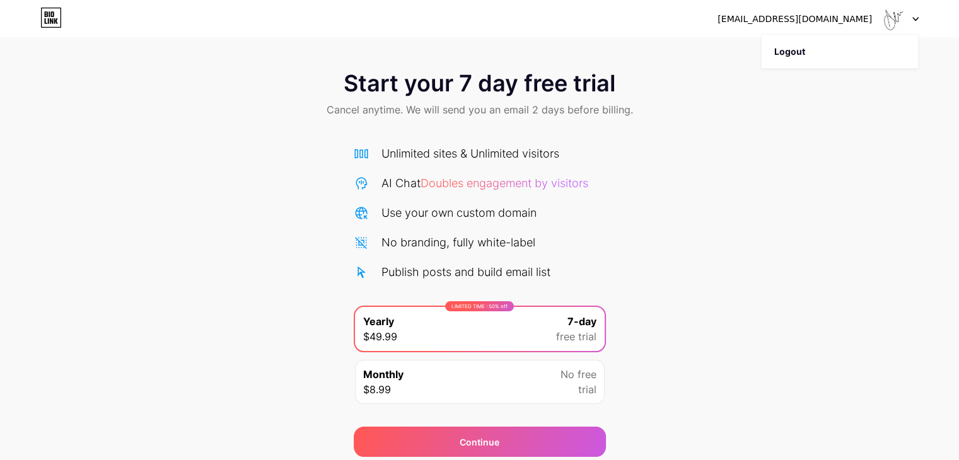
click at [480, 87] on span "Start your 7 day free trial" at bounding box center [480, 83] width 272 height 25
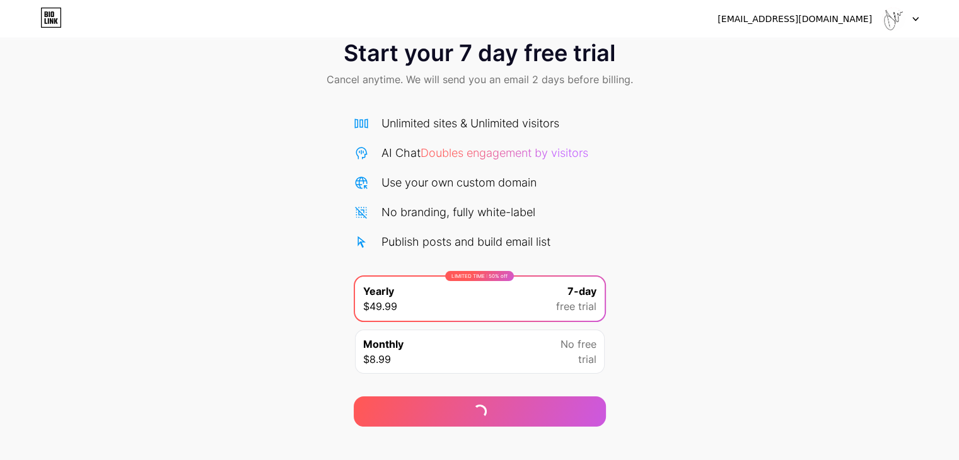
scroll to position [47, 0]
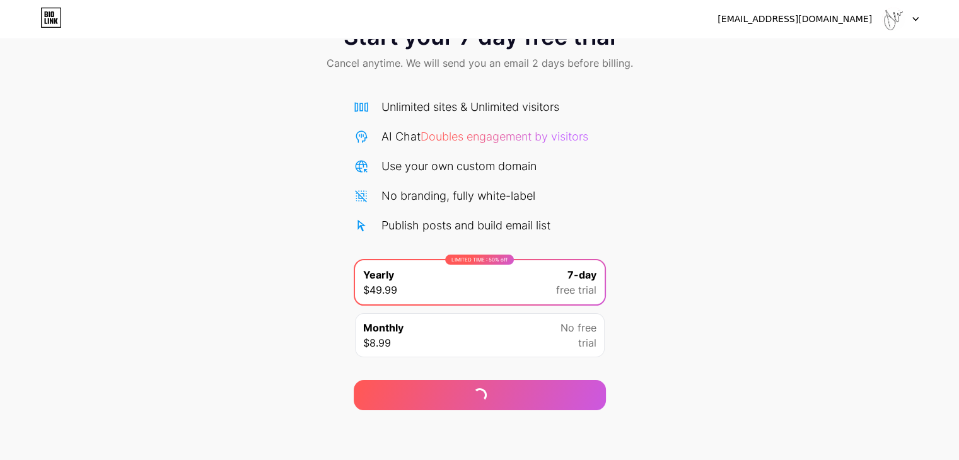
click at [852, 290] on div "Start your 7 day free trial Cancel anytime. We will send you an email 2 days be…" at bounding box center [479, 210] width 959 height 399
click at [693, 267] on div "Start your 7 day free trial Cancel anytime. We will send you an email 2 days be…" at bounding box center [479, 210] width 959 height 399
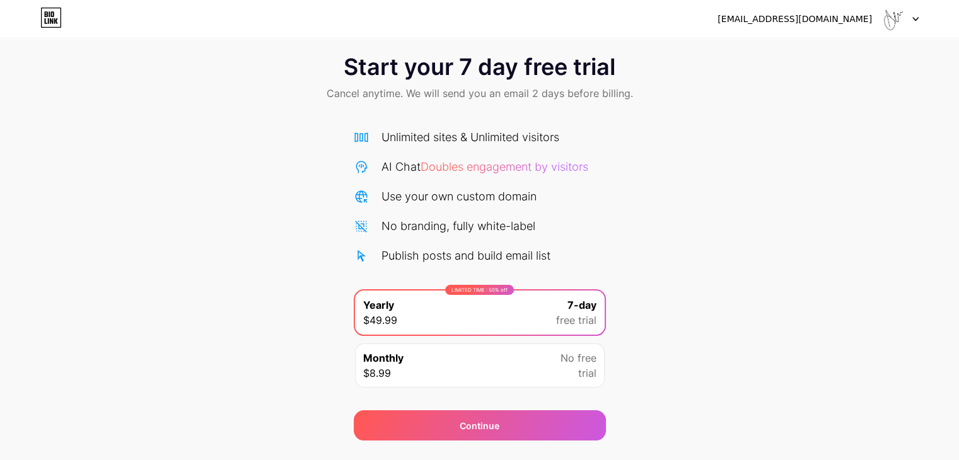
scroll to position [0, 0]
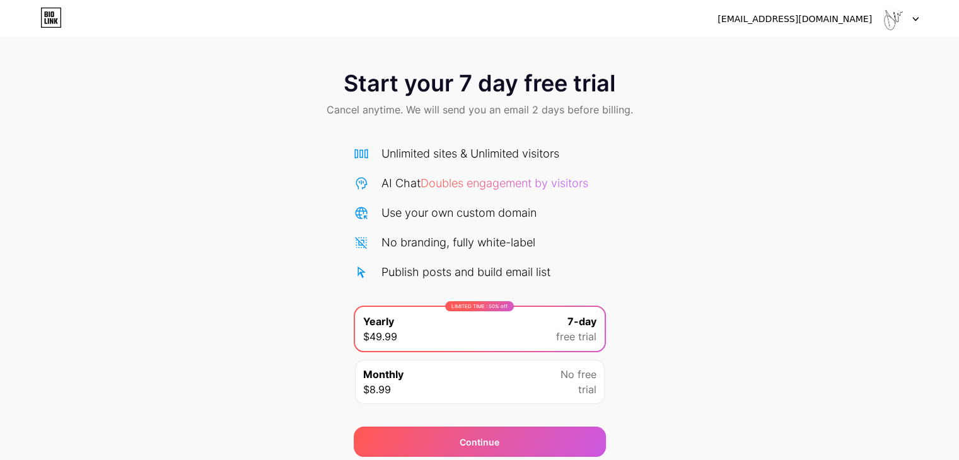
click at [917, 21] on div at bounding box center [901, 19] width 37 height 23
click at [826, 160] on div "Start your 7 day free trial Cancel anytime. We will send you an email 2 days be…" at bounding box center [479, 257] width 959 height 399
click at [49, 25] on icon at bounding box center [50, 18] width 21 height 20
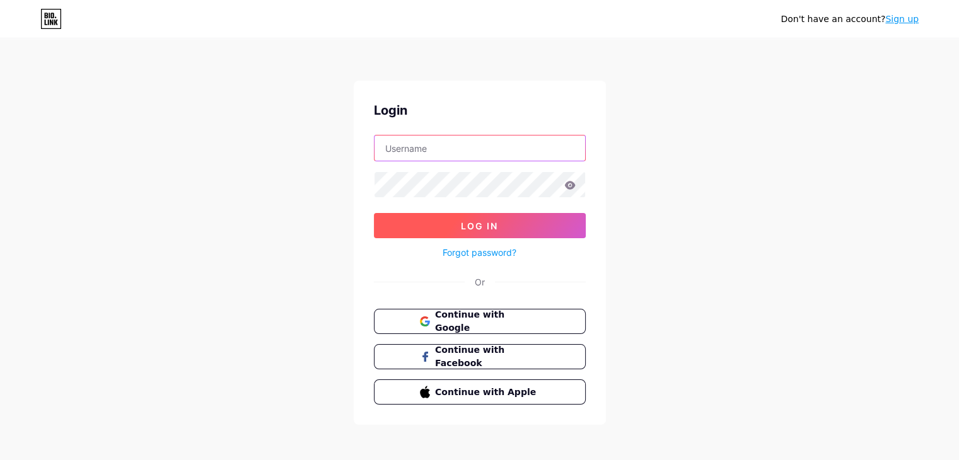
type input "[EMAIL_ADDRESS][DOMAIN_NAME]"
click at [525, 227] on button "Log In" at bounding box center [480, 225] width 212 height 25
